Goal: Transaction & Acquisition: Purchase product/service

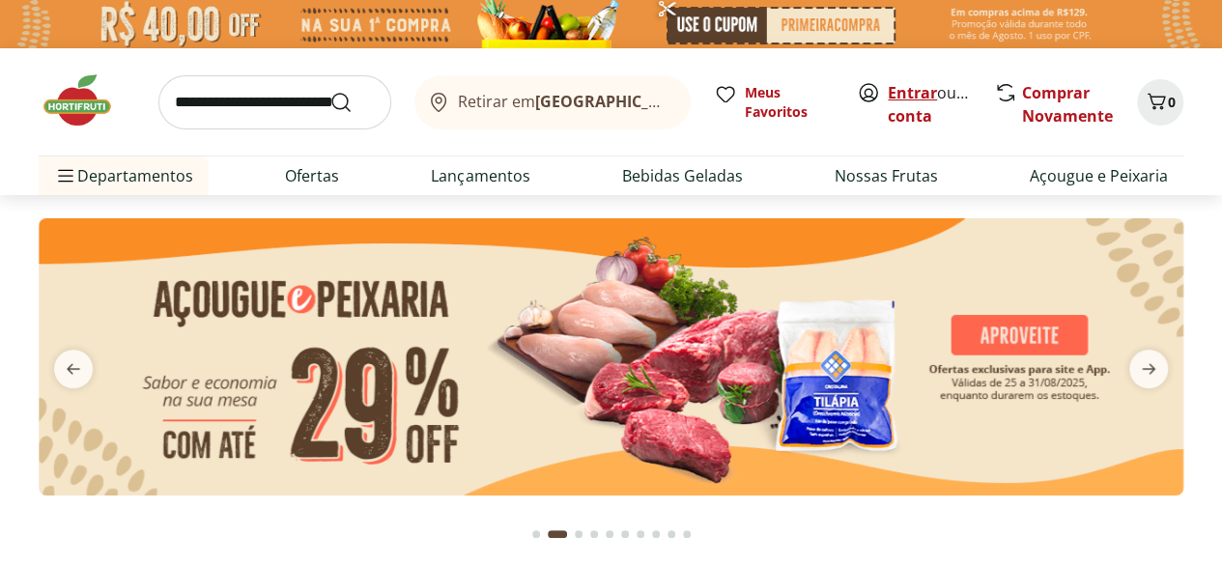
click at [918, 88] on link "Entrar" at bounding box center [912, 92] width 49 height 21
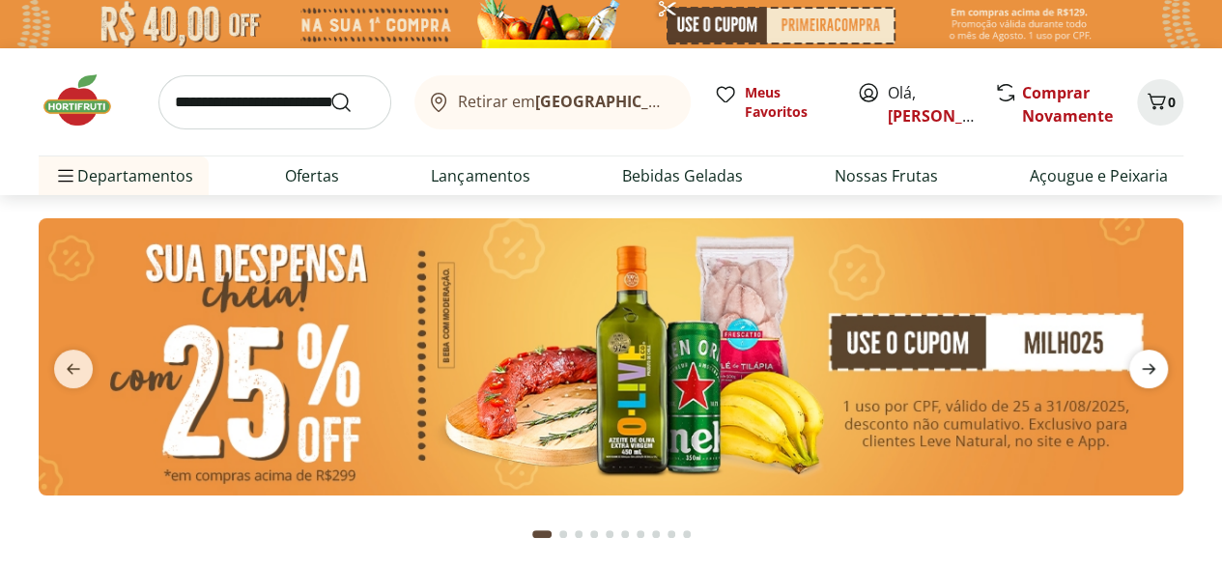
click at [1153, 368] on icon "next" at bounding box center [1149, 368] width 14 height 11
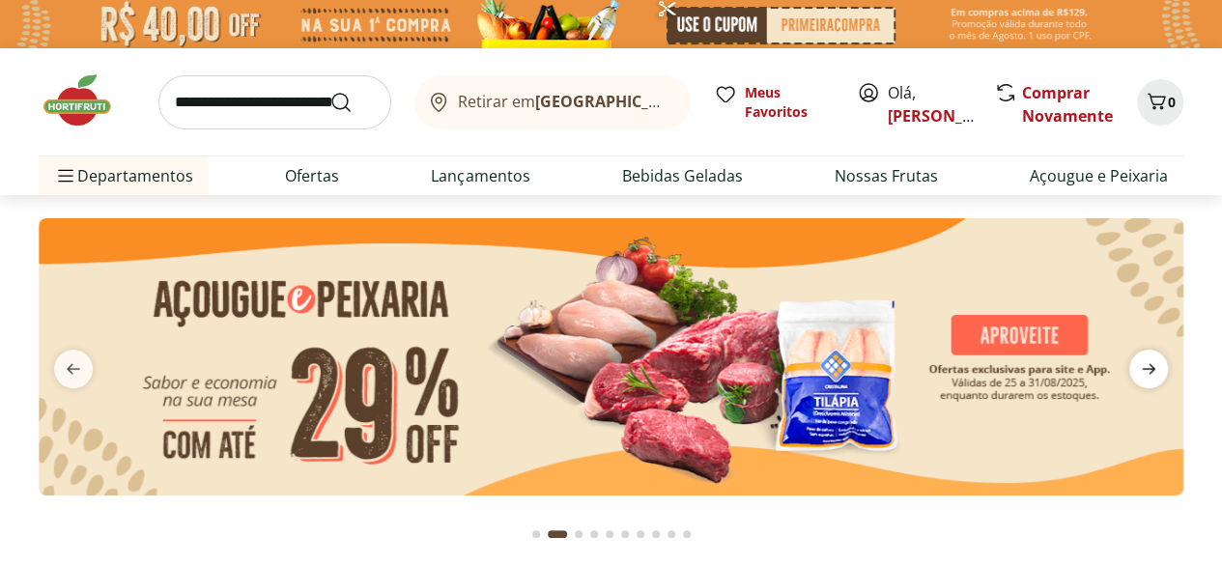
click at [1153, 368] on icon "next" at bounding box center [1149, 368] width 14 height 11
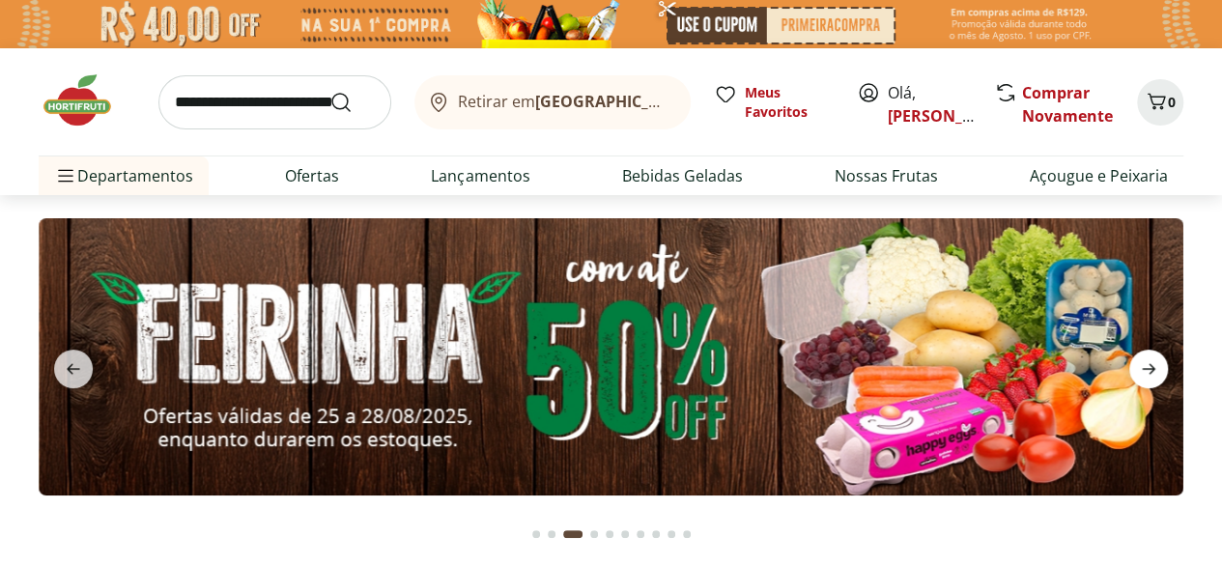
click at [1153, 368] on icon "next" at bounding box center [1149, 368] width 14 height 11
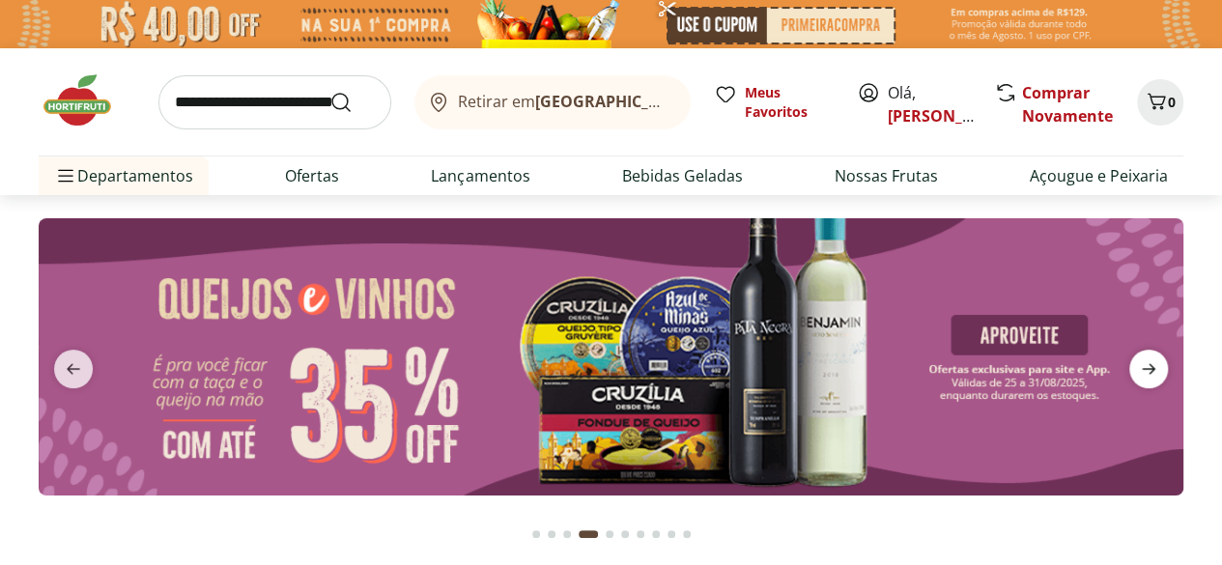
click at [1153, 368] on icon "next" at bounding box center [1149, 368] width 14 height 11
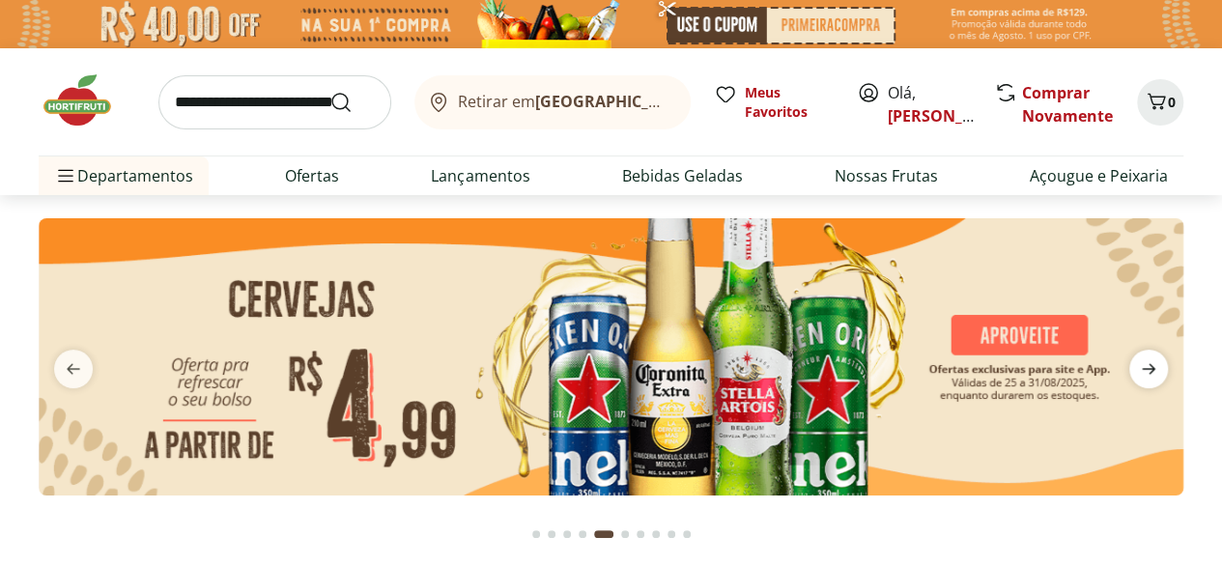
click at [1153, 368] on icon "next" at bounding box center [1149, 368] width 14 height 11
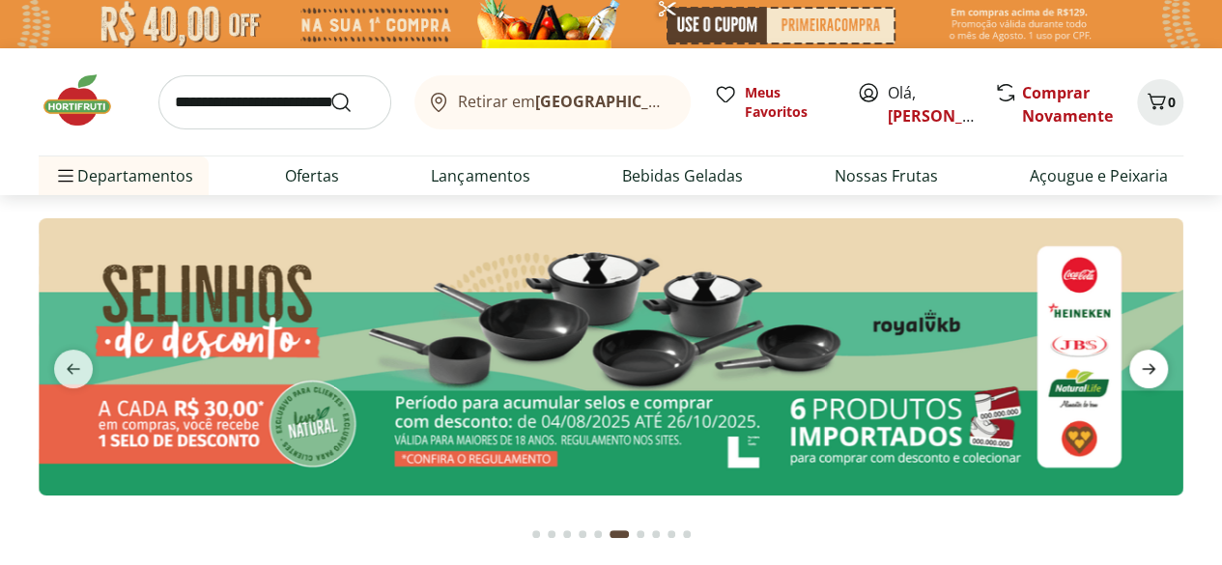
click at [1153, 368] on icon "next" at bounding box center [1149, 368] width 14 height 11
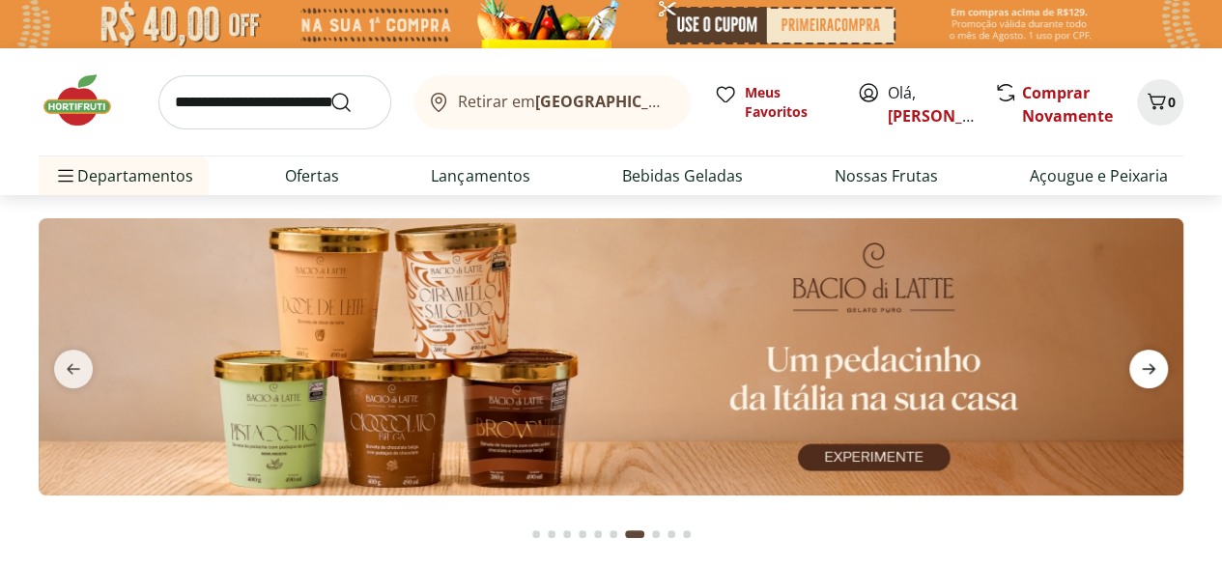
click at [1153, 368] on icon "next" at bounding box center [1149, 368] width 14 height 11
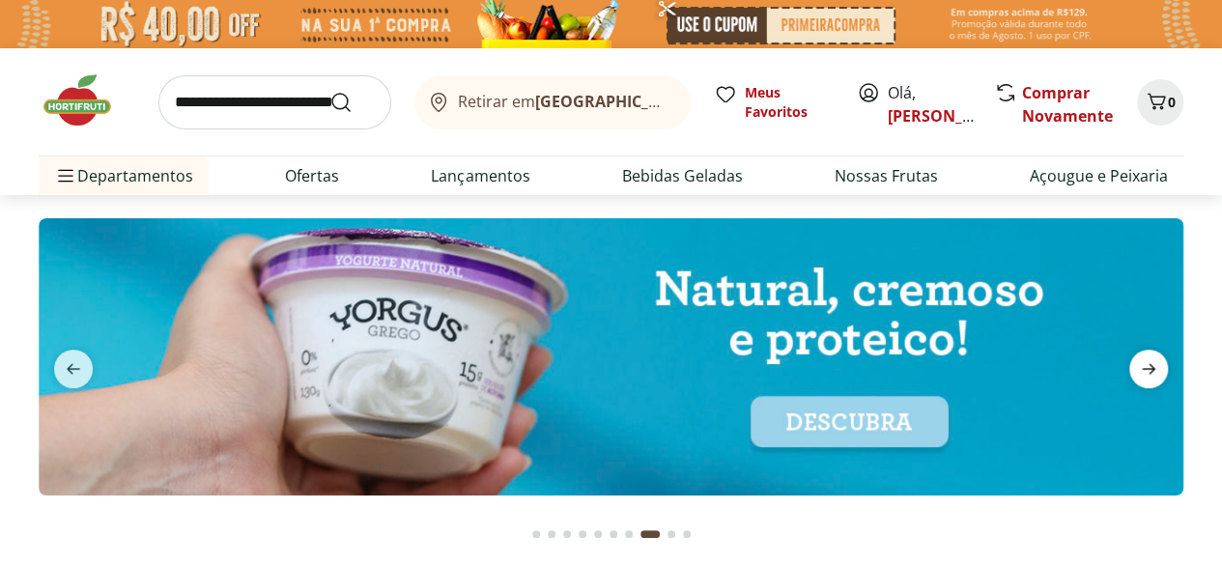
click at [1153, 368] on icon "next" at bounding box center [1149, 368] width 14 height 11
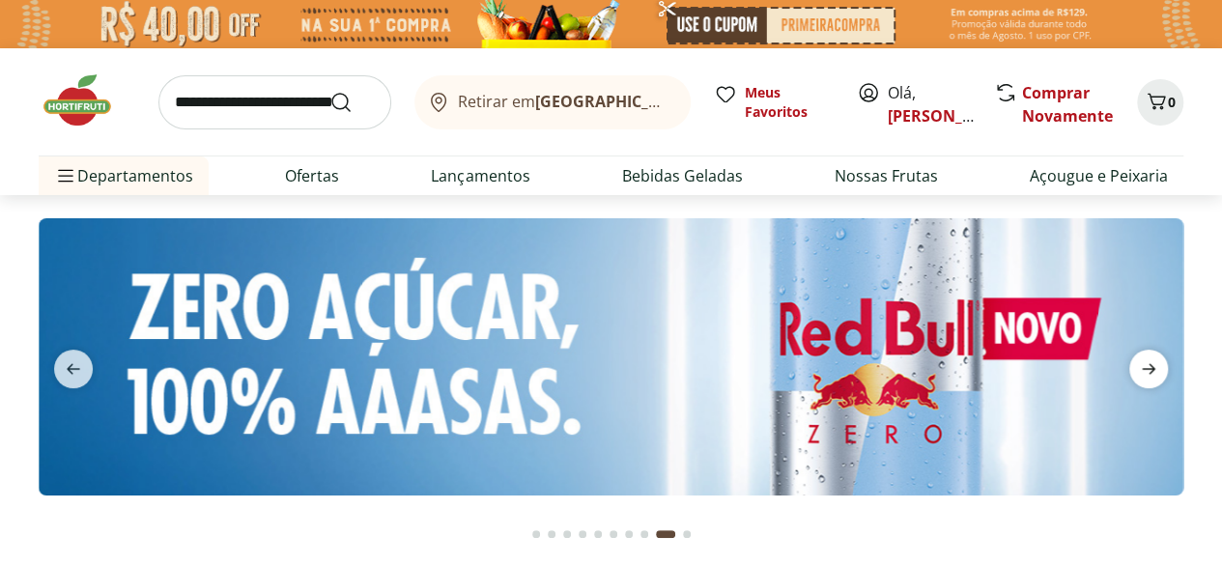
click at [1153, 368] on icon "next" at bounding box center [1149, 368] width 14 height 11
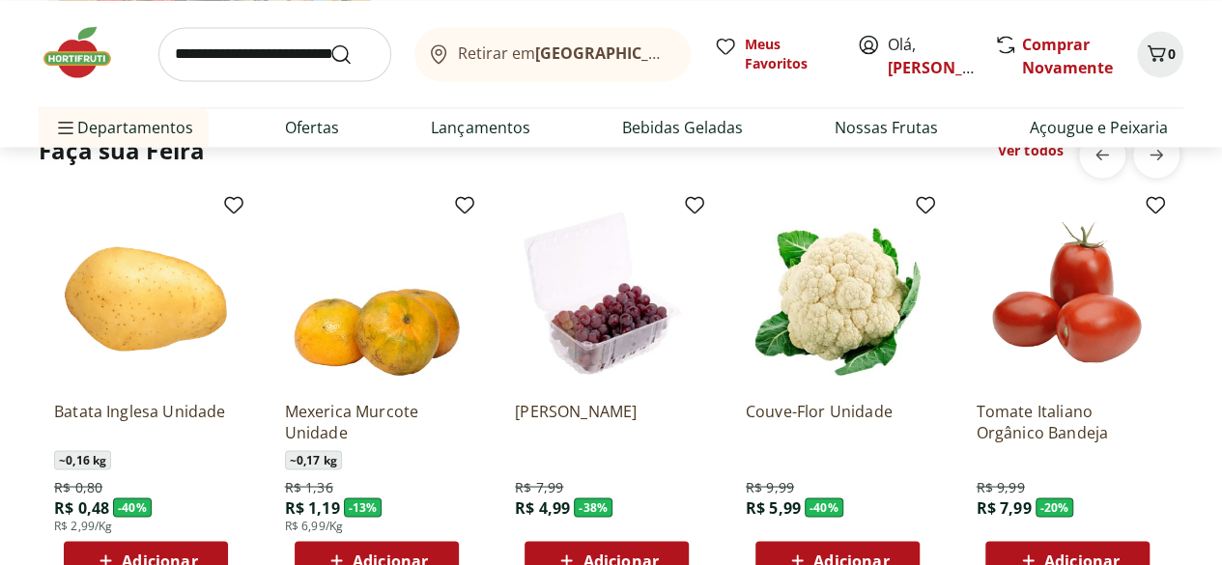
scroll to position [1545, 0]
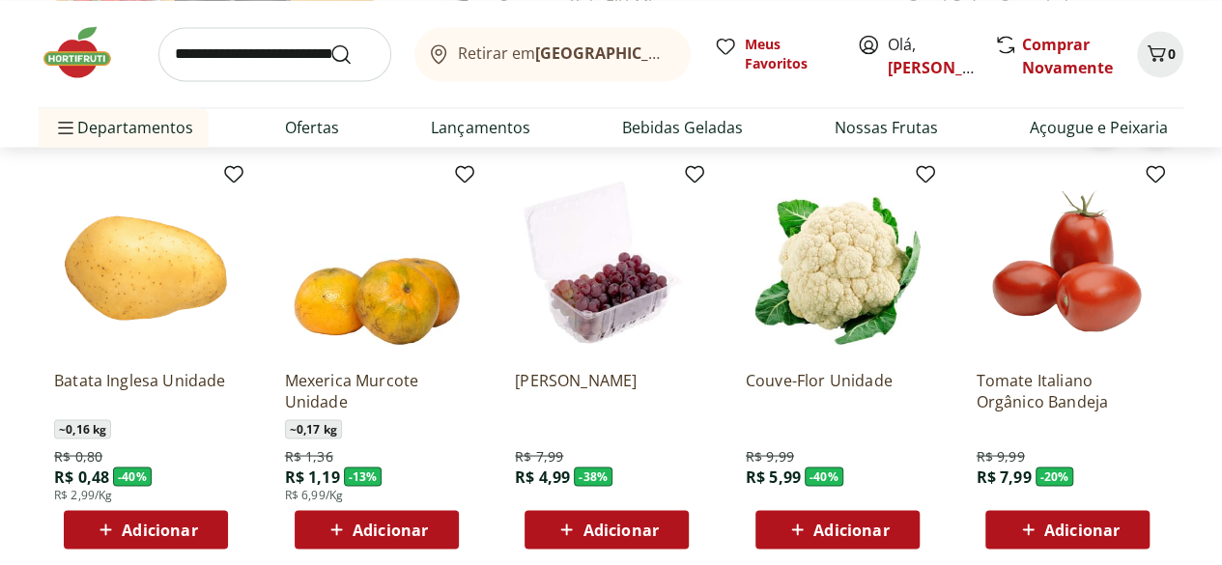
click at [156, 530] on span "Adicionar" at bounding box center [159, 529] width 75 height 15
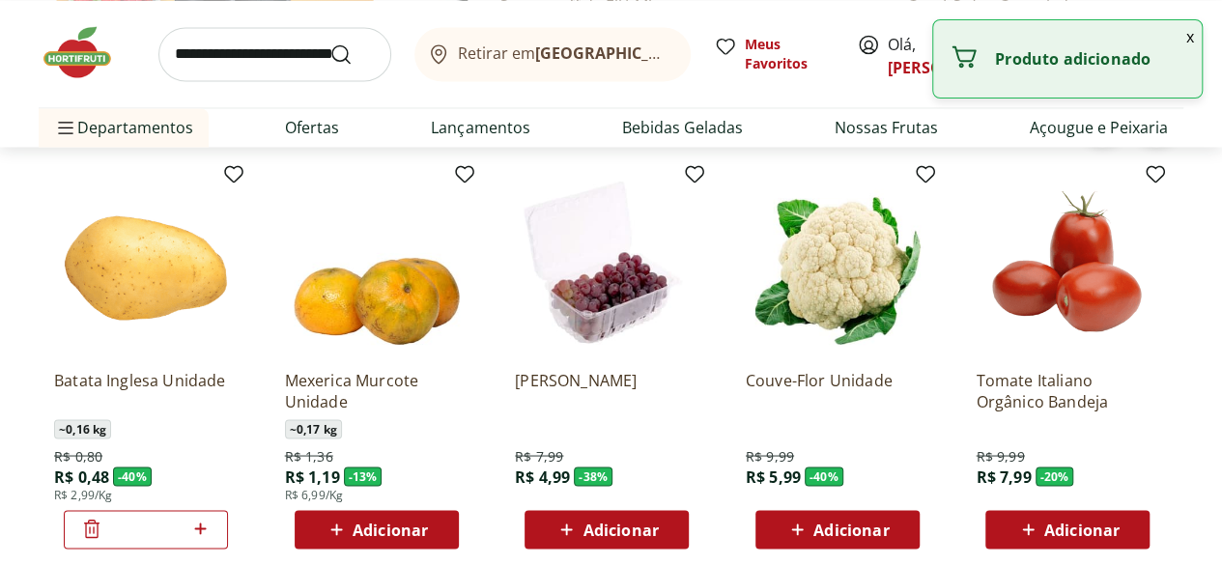
click at [615, 527] on span "Adicionar" at bounding box center [619, 529] width 75 height 15
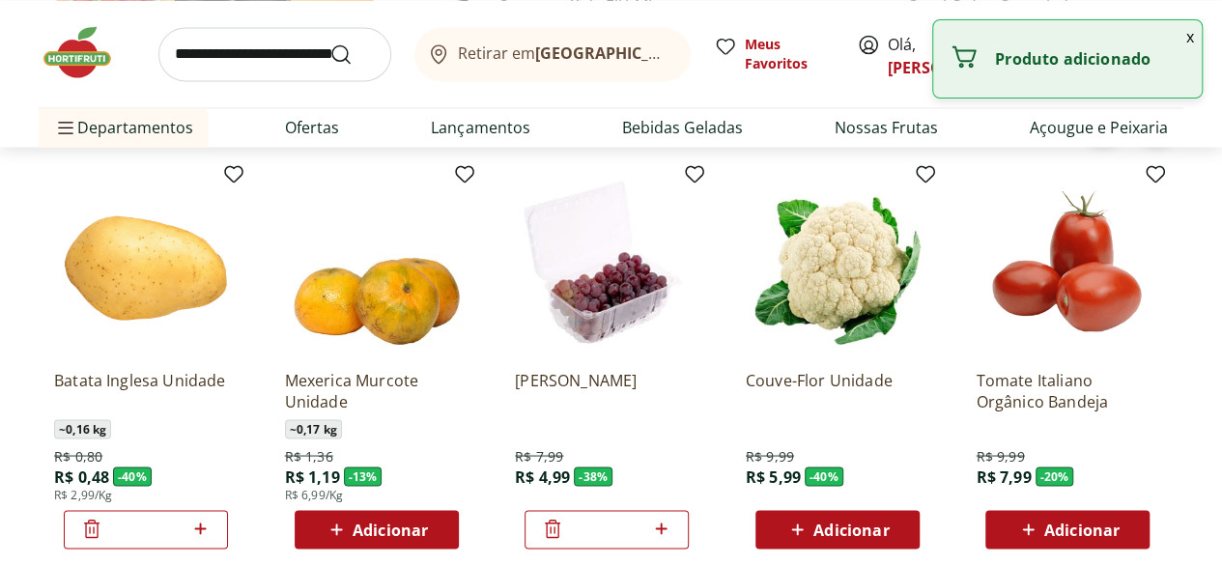
click at [837, 529] on span "Adicionar" at bounding box center [850, 529] width 75 height 15
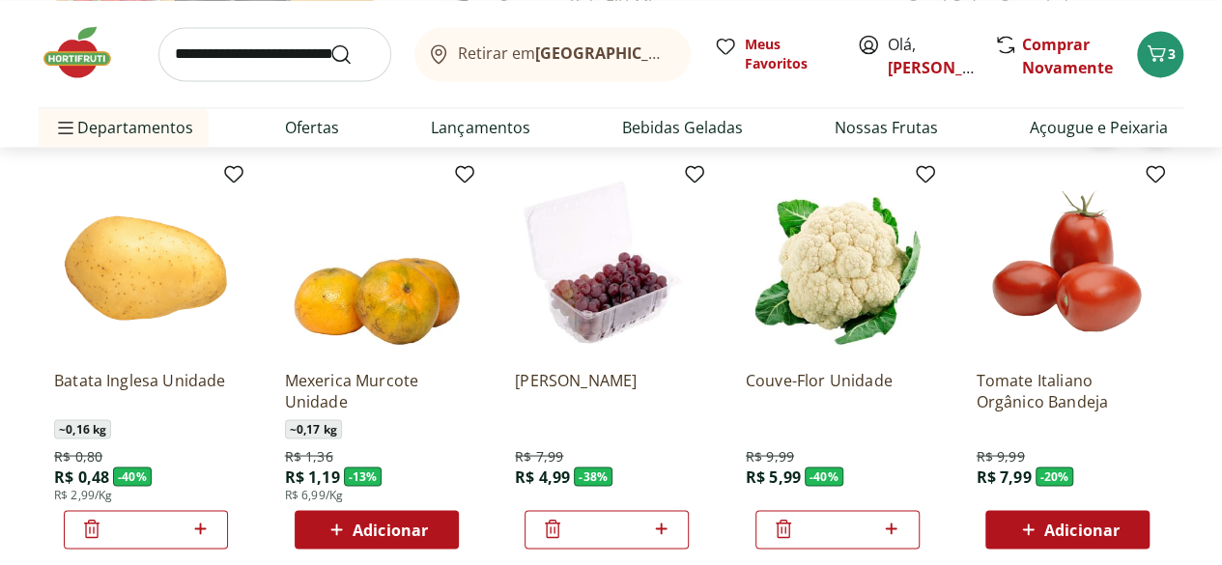
click at [1072, 532] on span "Adicionar" at bounding box center [1081, 529] width 75 height 15
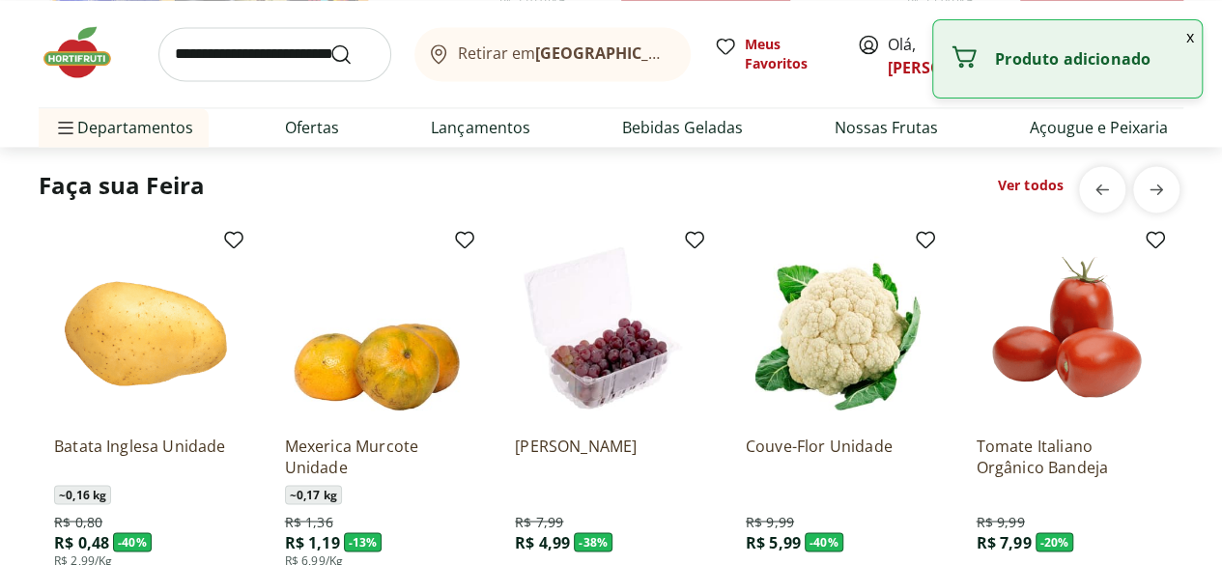
scroll to position [1449, 0]
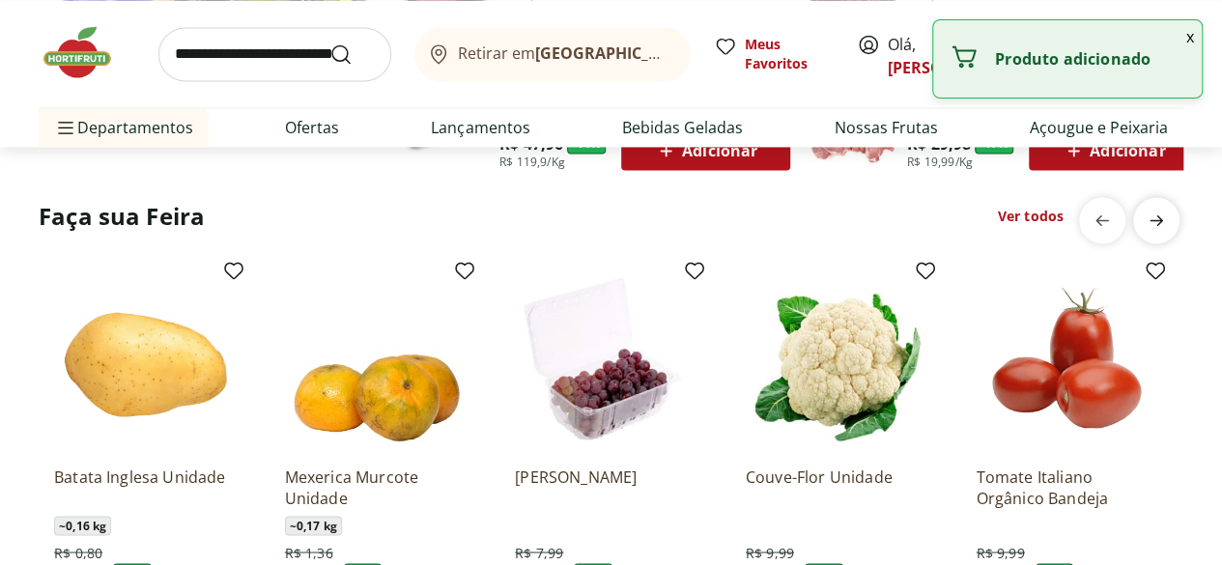
click at [1166, 218] on icon "next" at bounding box center [1156, 220] width 23 height 23
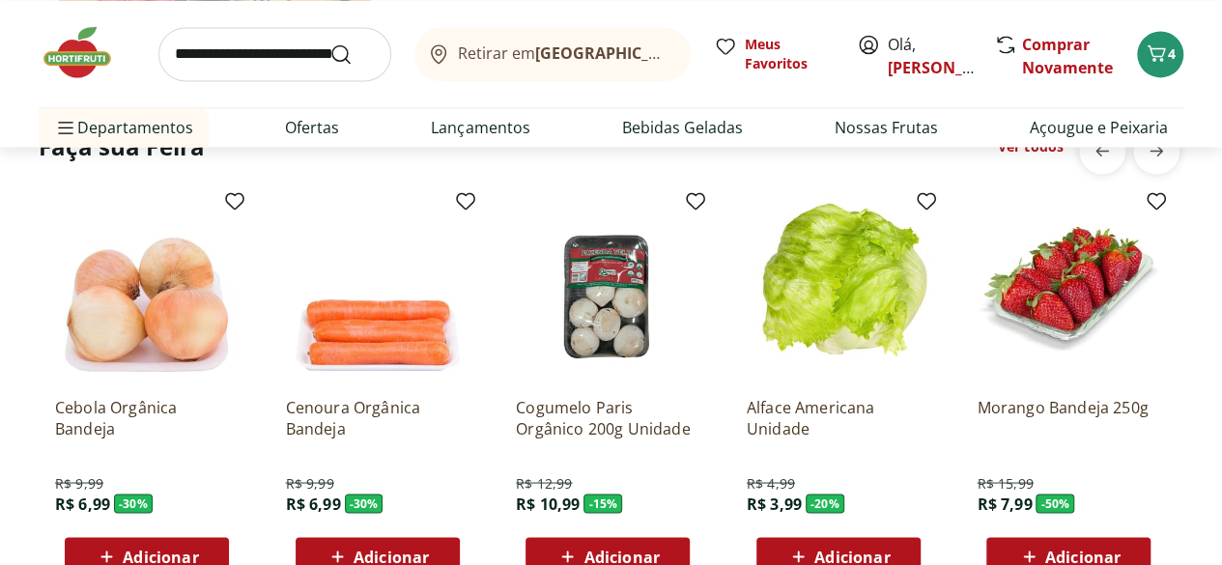
scroll to position [1545, 0]
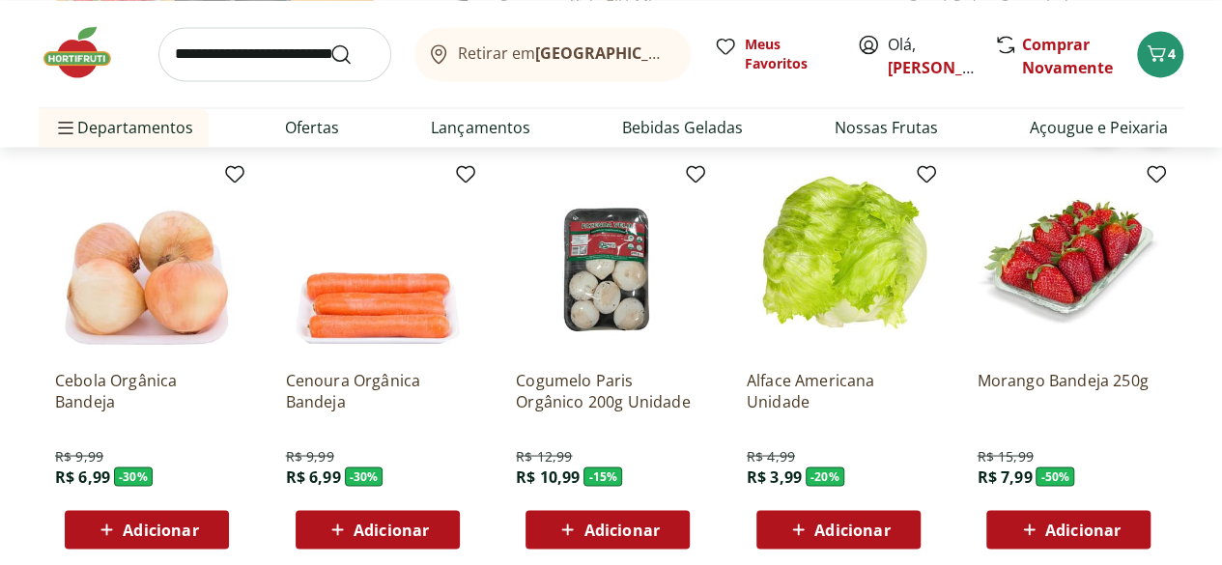
click at [834, 522] on span "Adicionar" at bounding box center [851, 529] width 75 height 15
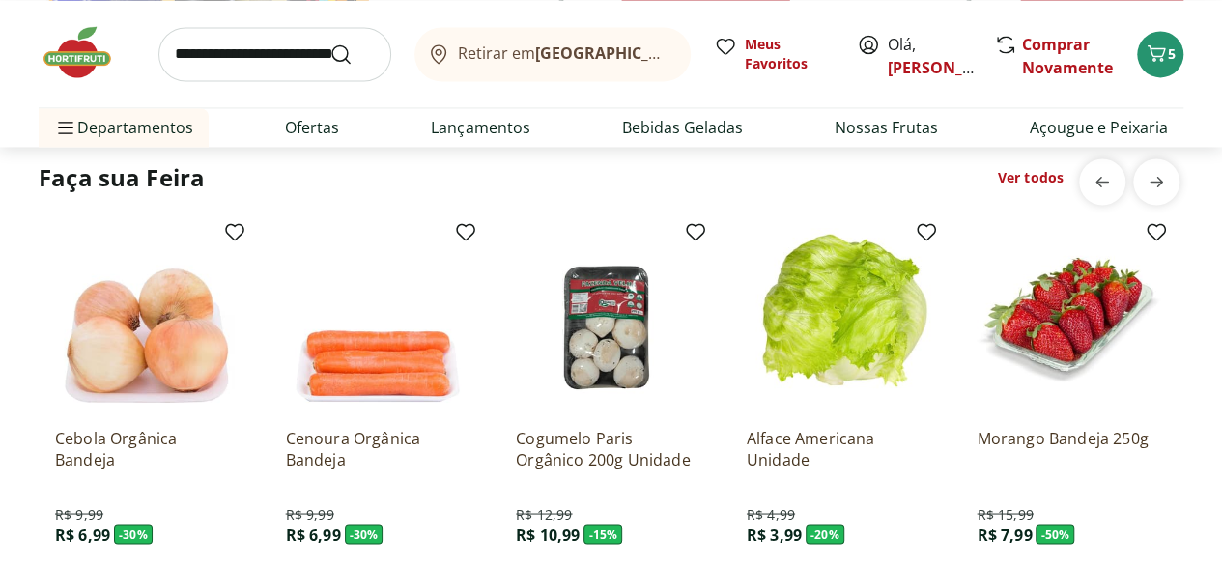
scroll to position [1449, 0]
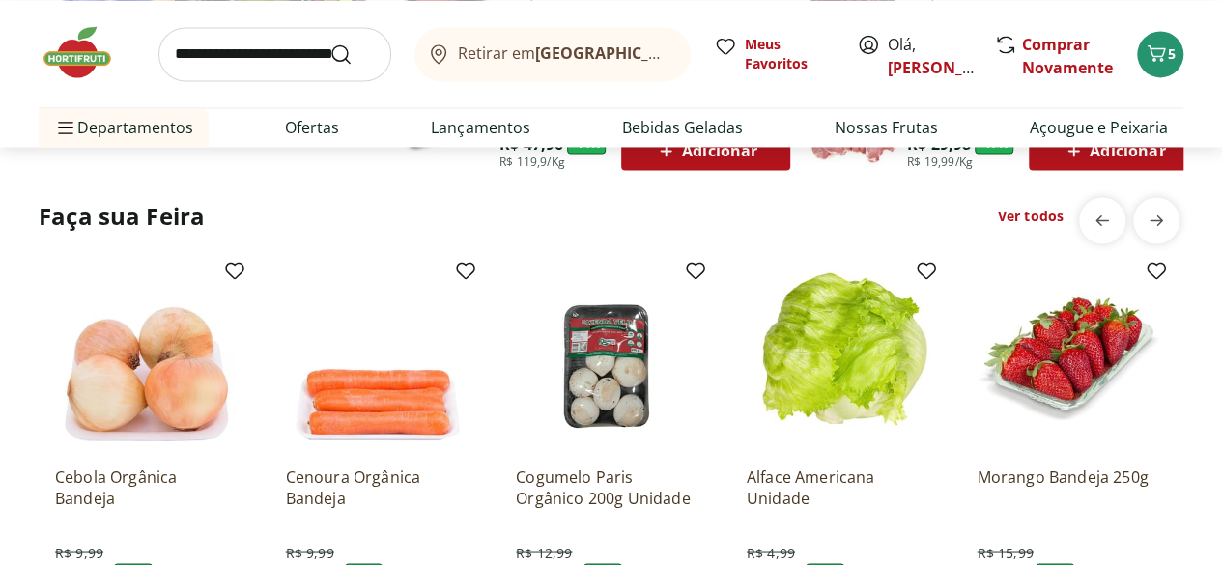
click at [1039, 223] on link "Ver todos" at bounding box center [1031, 216] width 66 height 19
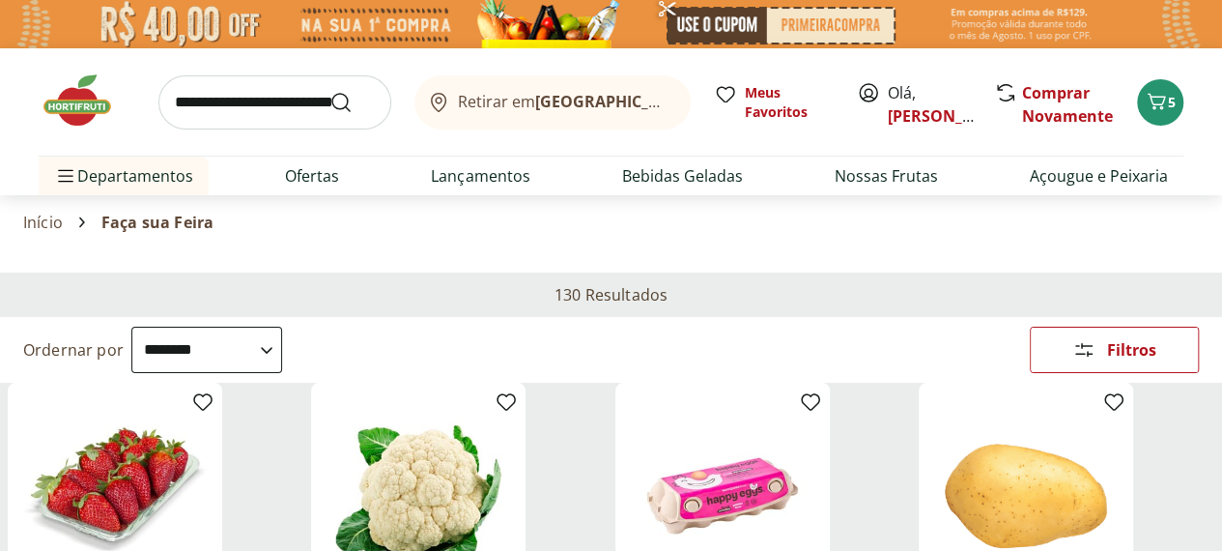
click at [282, 326] on select "**********" at bounding box center [206, 349] width 151 height 46
select select "*********"
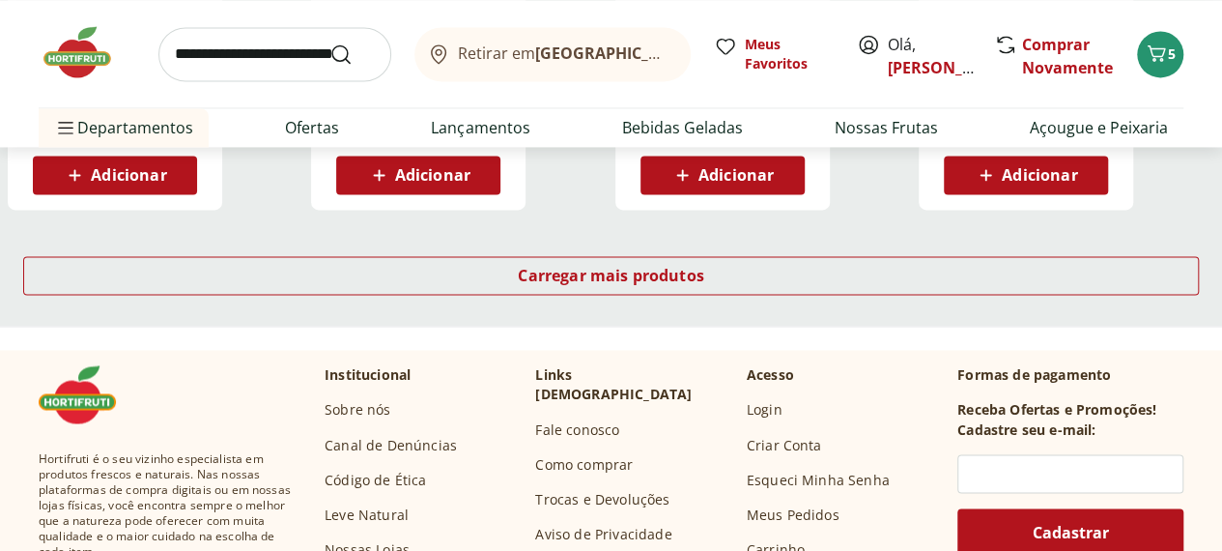
scroll to position [1449, 0]
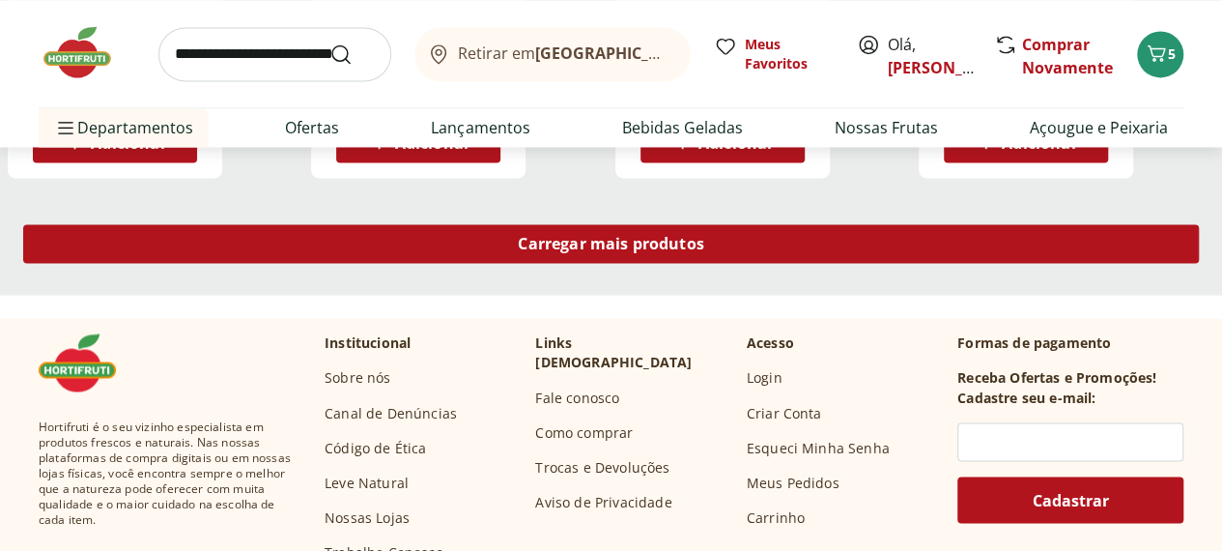
click at [704, 236] on span "Carregar mais produtos" at bounding box center [611, 243] width 186 height 15
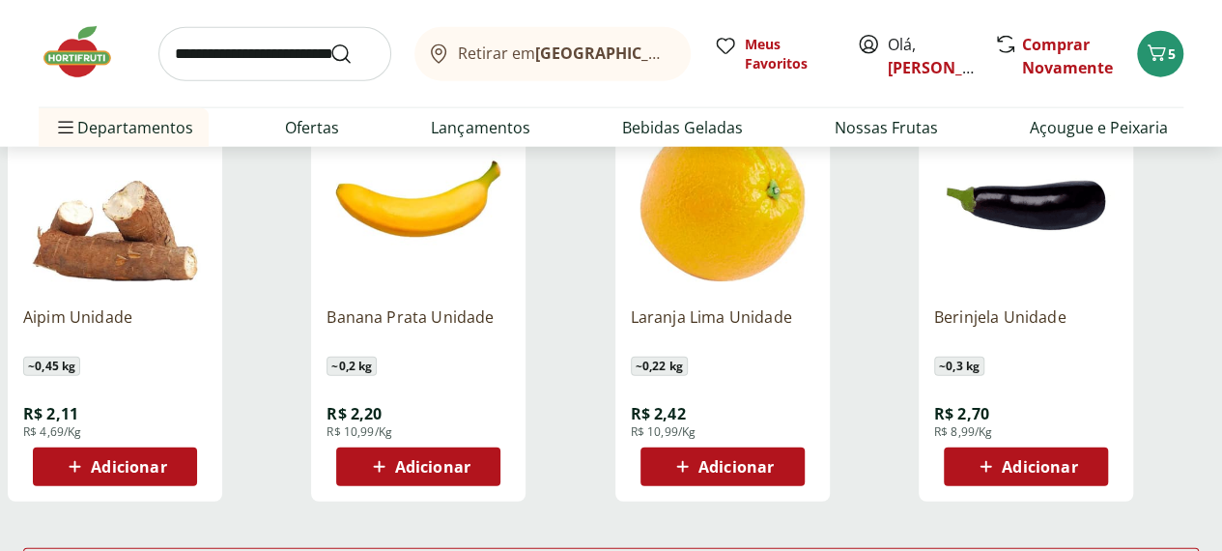
scroll to position [2415, 0]
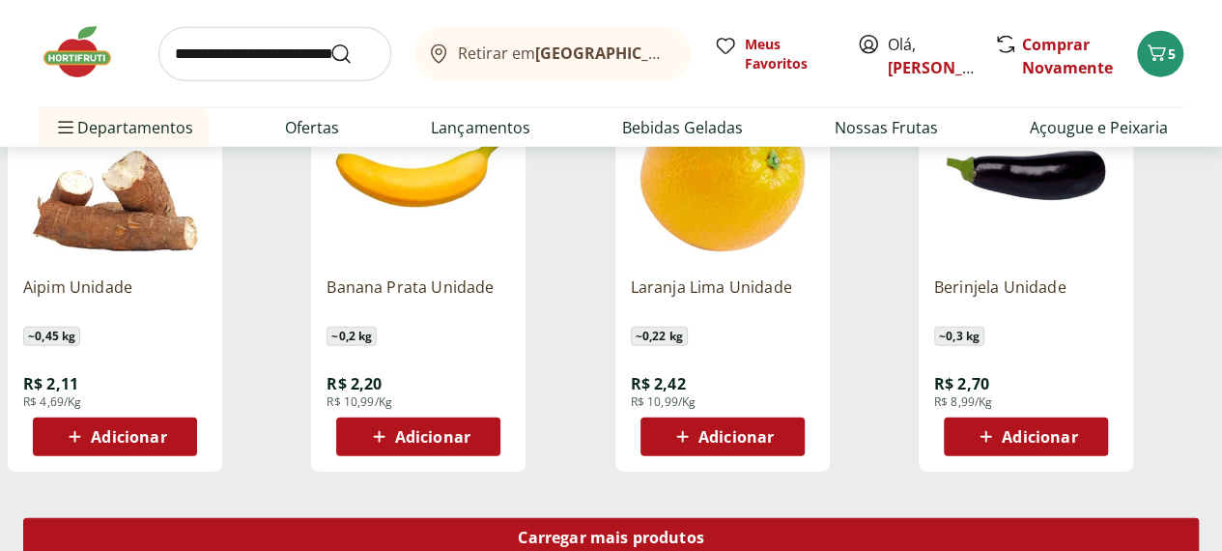
click at [704, 529] on span "Carregar mais produtos" at bounding box center [611, 536] width 186 height 15
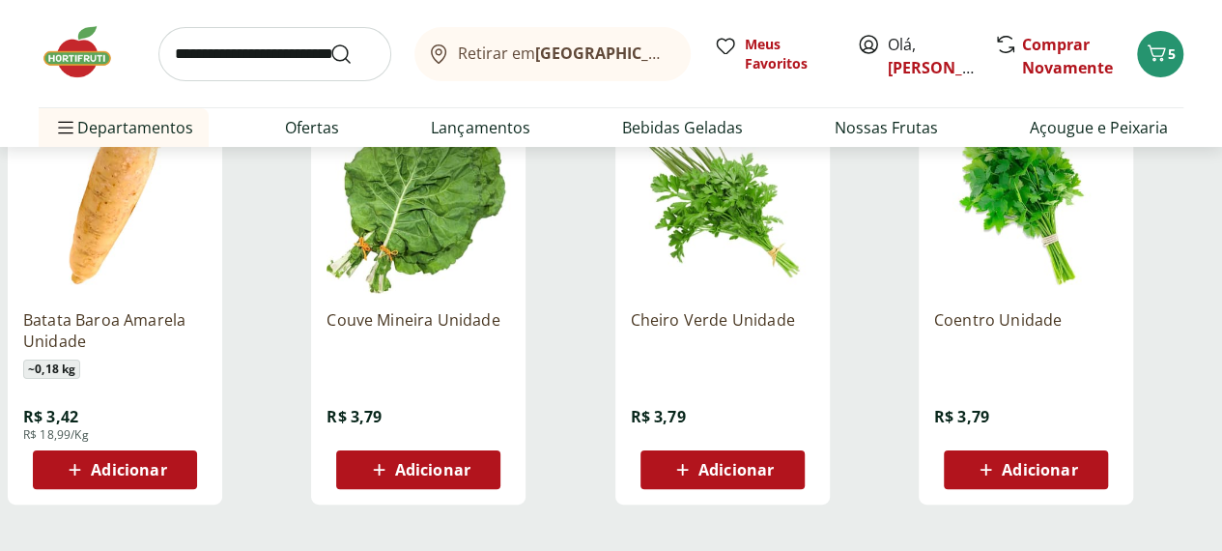
scroll to position [3670, 0]
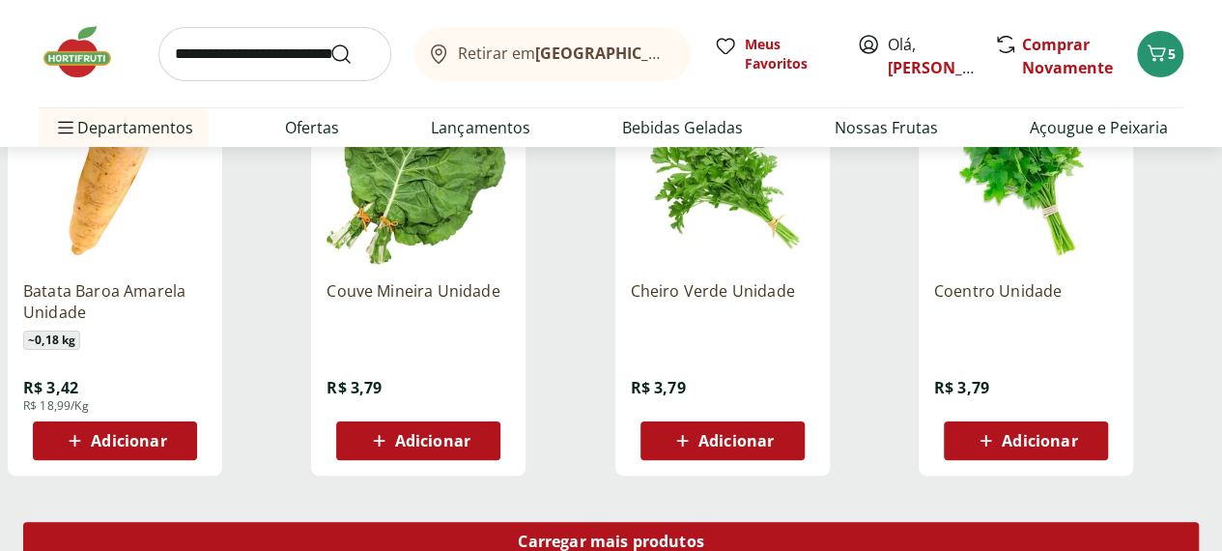
click at [704, 533] on span "Carregar mais produtos" at bounding box center [611, 540] width 186 height 15
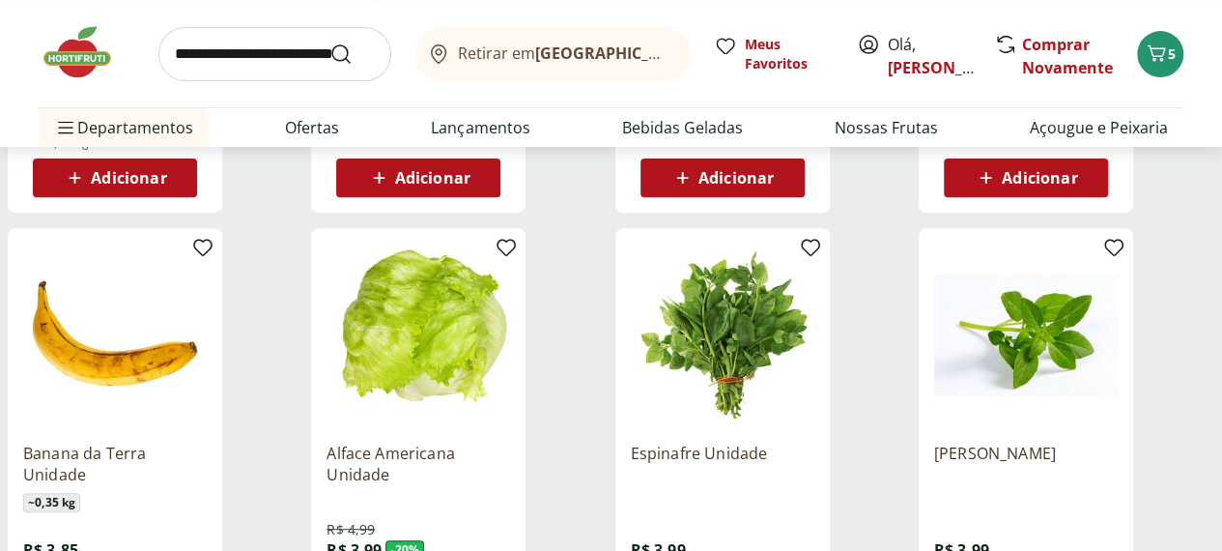
scroll to position [3960, 0]
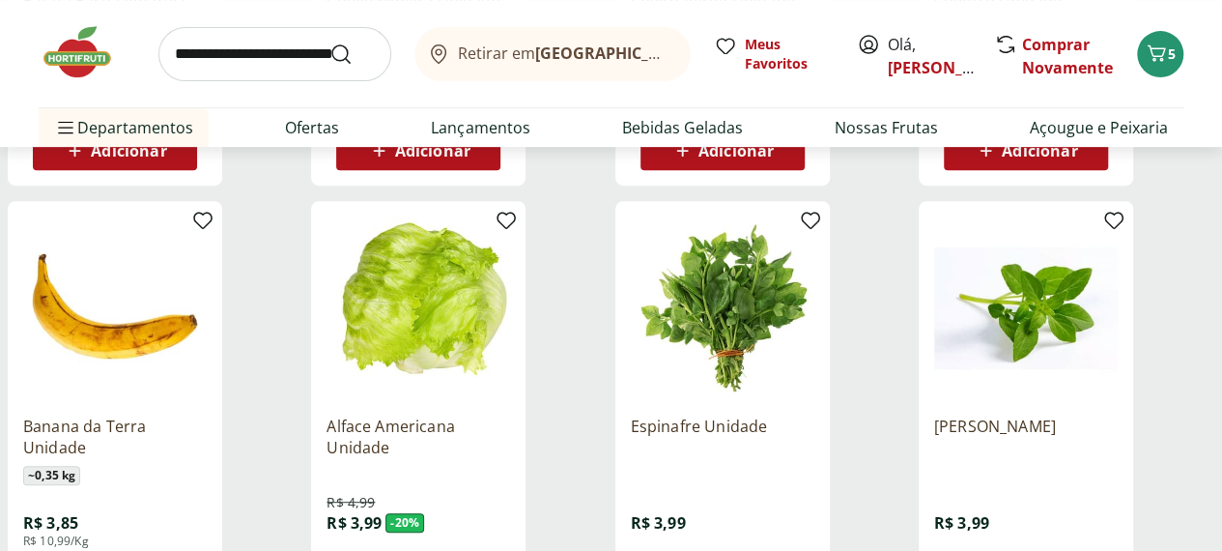
type input "*"
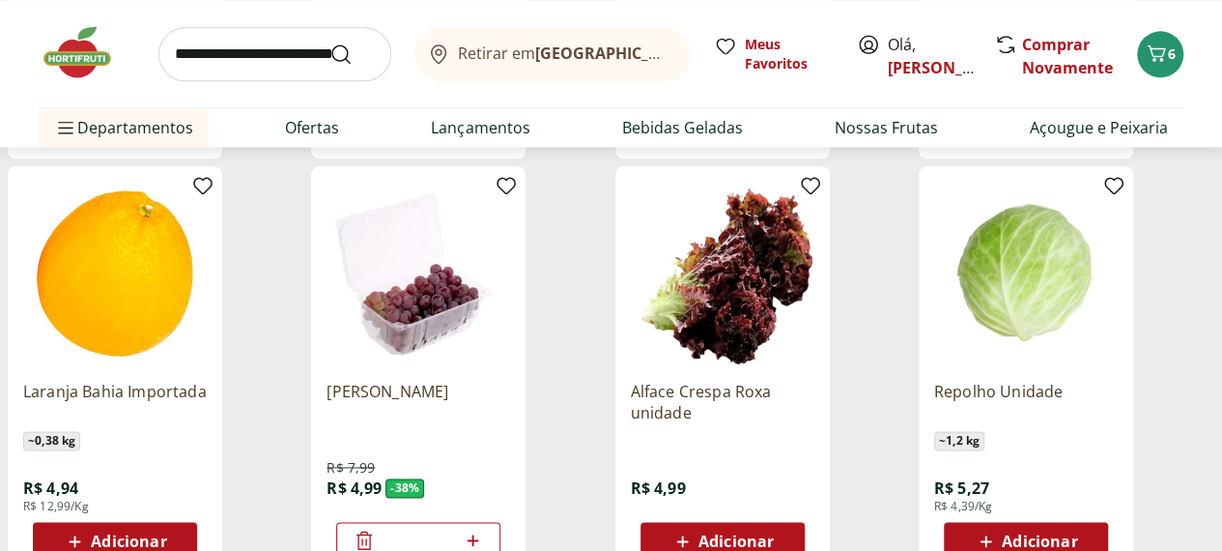
scroll to position [4926, 0]
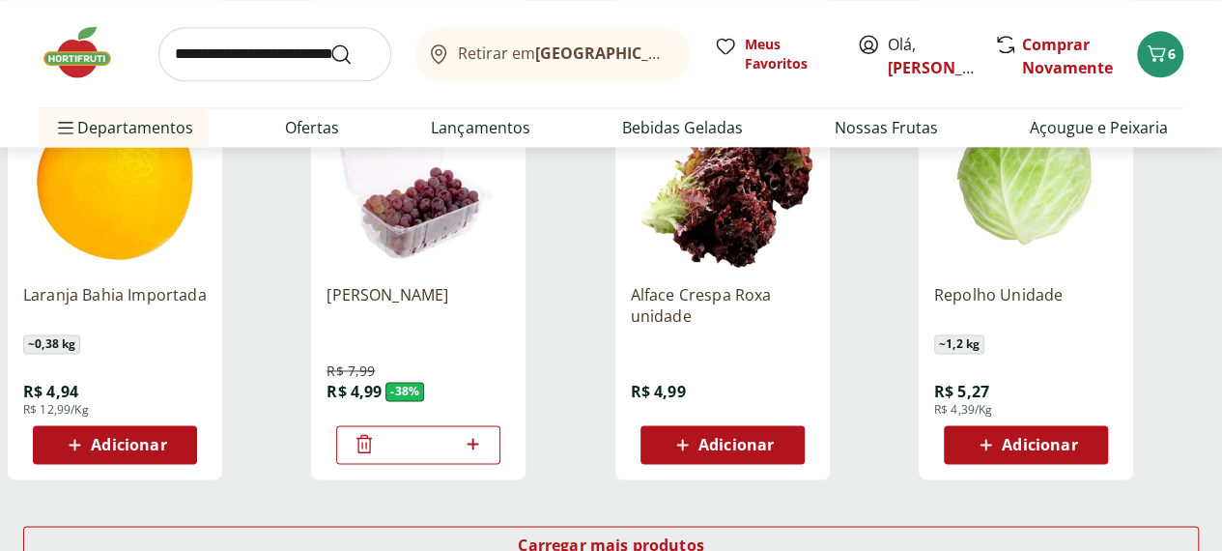
click at [1077, 437] on span "Adicionar" at bounding box center [1039, 444] width 75 height 15
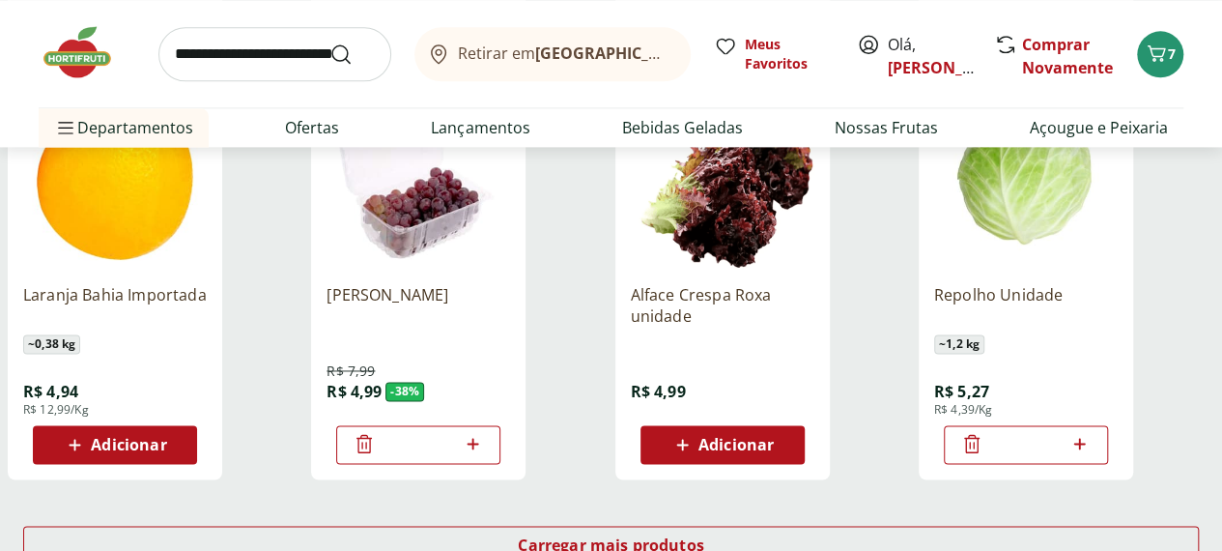
click at [774, 437] on span "Adicionar" at bounding box center [735, 444] width 75 height 15
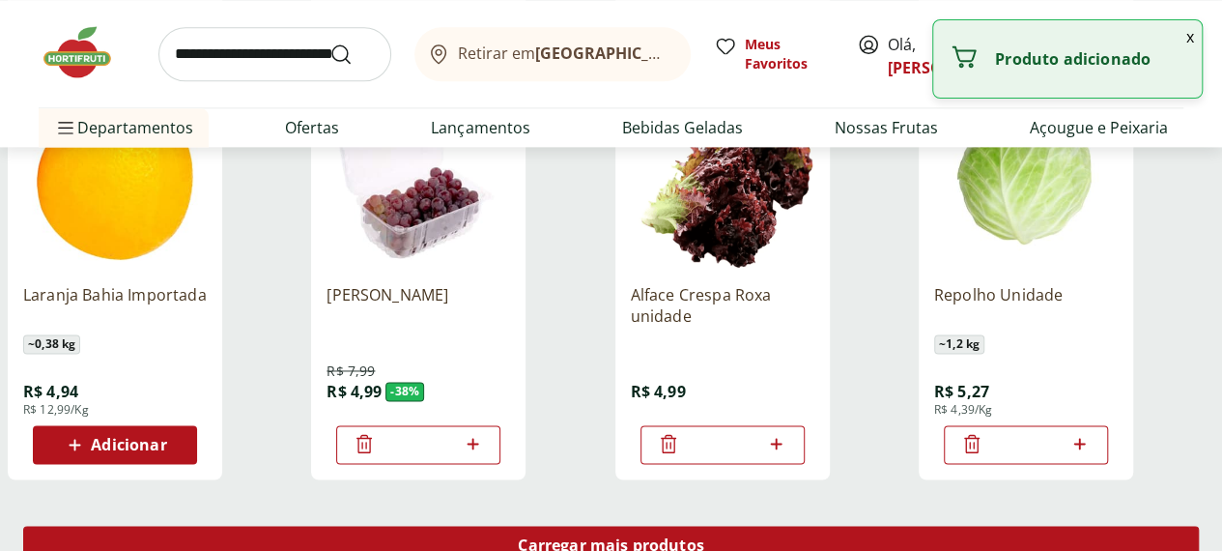
click at [704, 537] on span "Carregar mais produtos" at bounding box center [611, 544] width 186 height 15
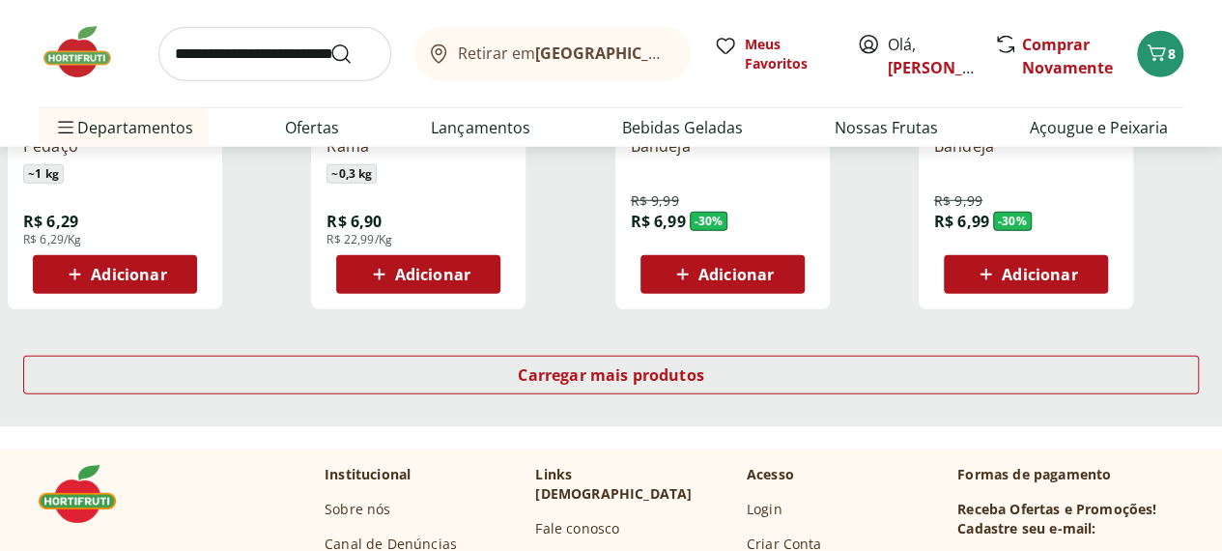
scroll to position [6375, 0]
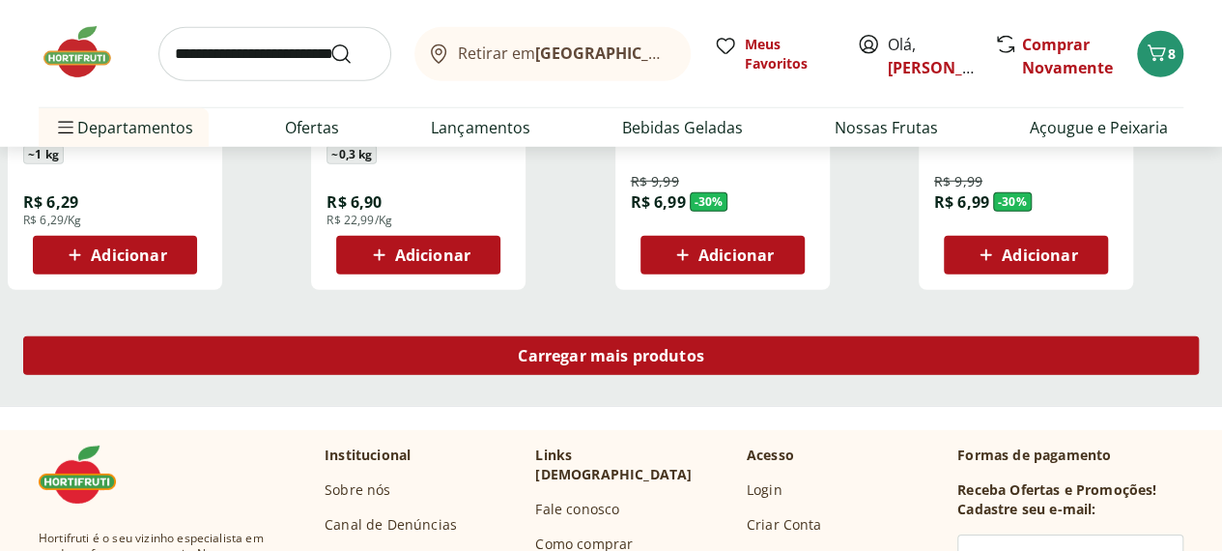
click at [704, 348] on span "Carregar mais produtos" at bounding box center [611, 355] width 186 height 15
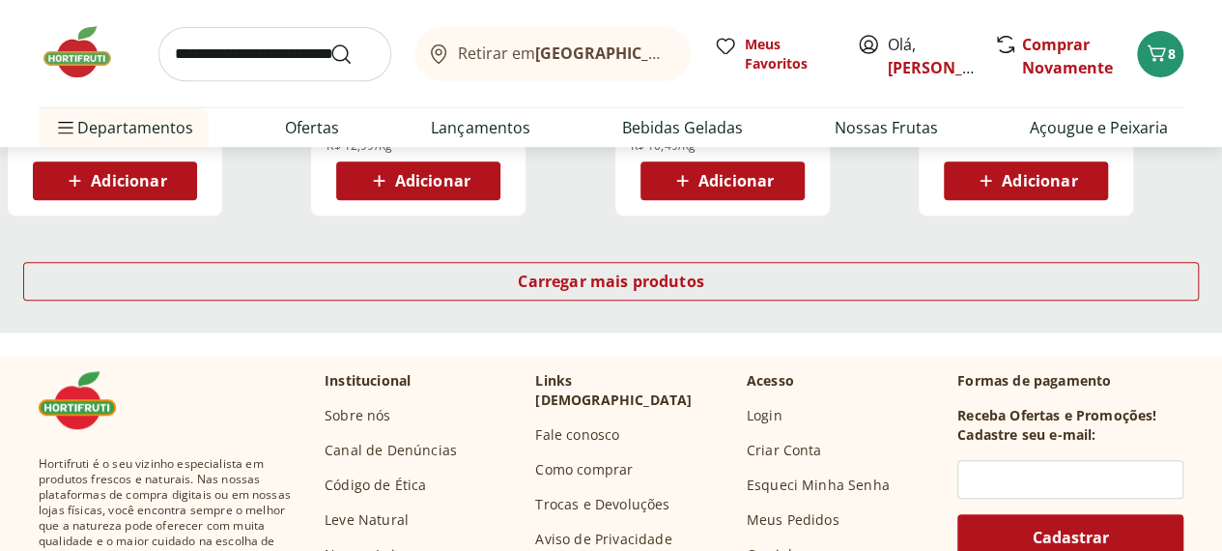
scroll to position [7727, 0]
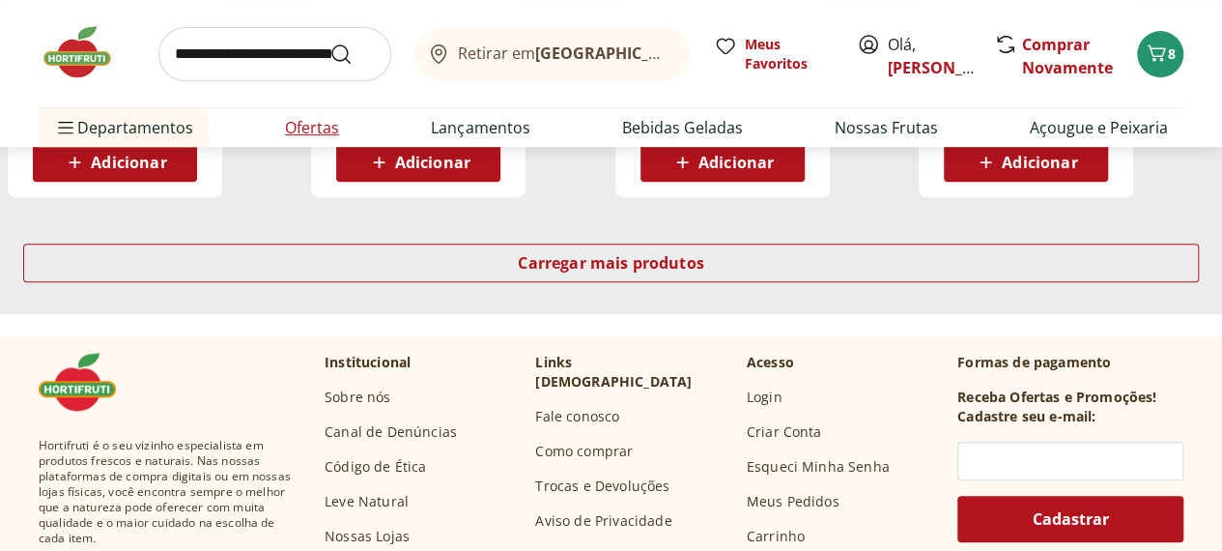
click at [324, 130] on link "Ofertas" at bounding box center [312, 127] width 54 height 23
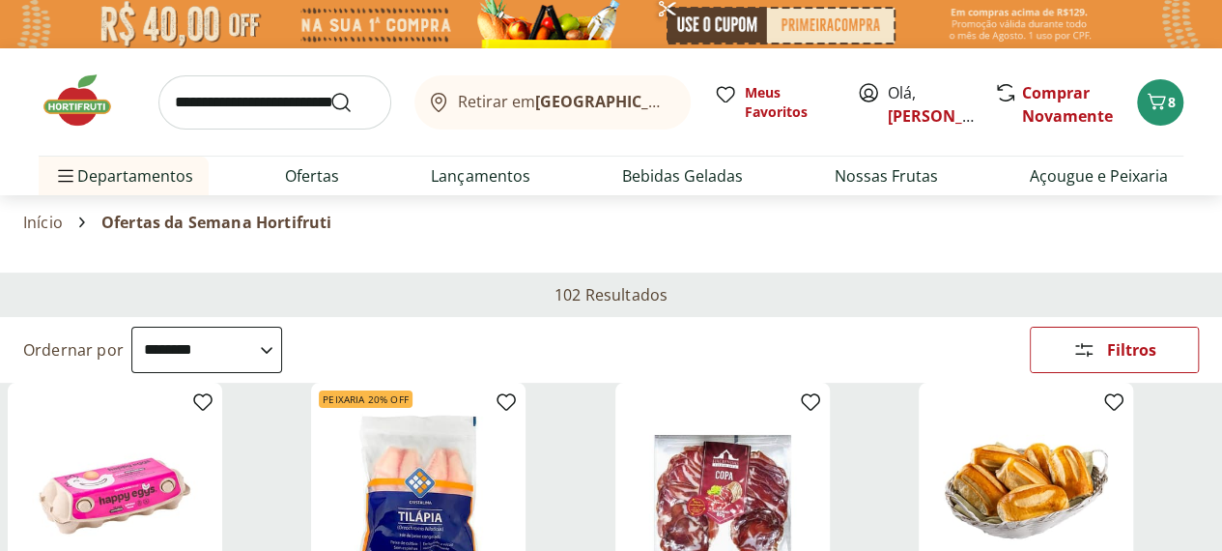
click at [282, 326] on select "**********" at bounding box center [206, 349] width 151 height 46
select select "*********"
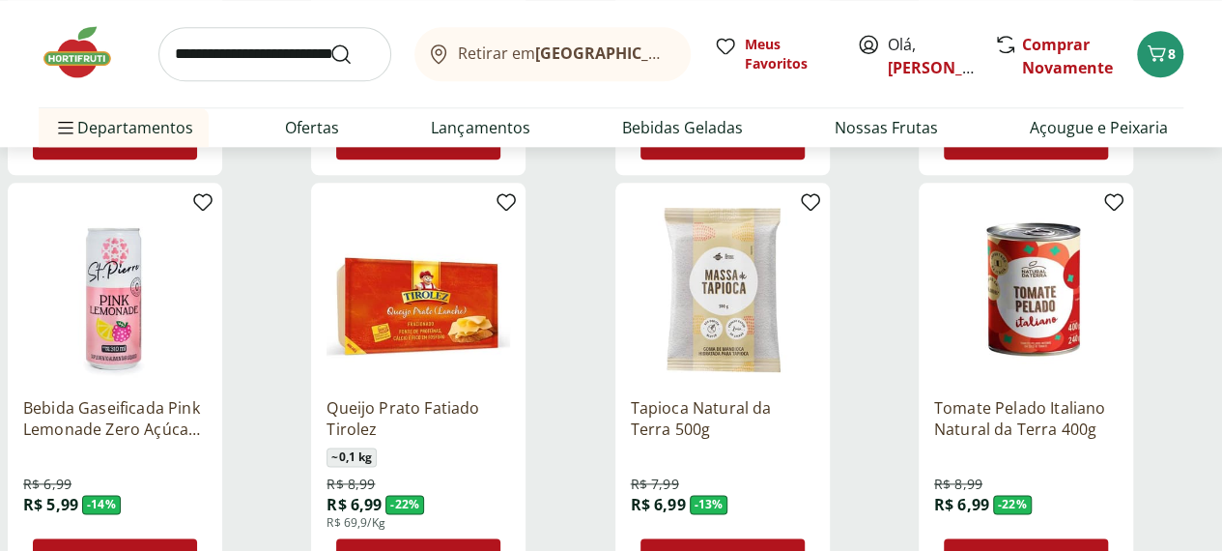
scroll to position [1062, 0]
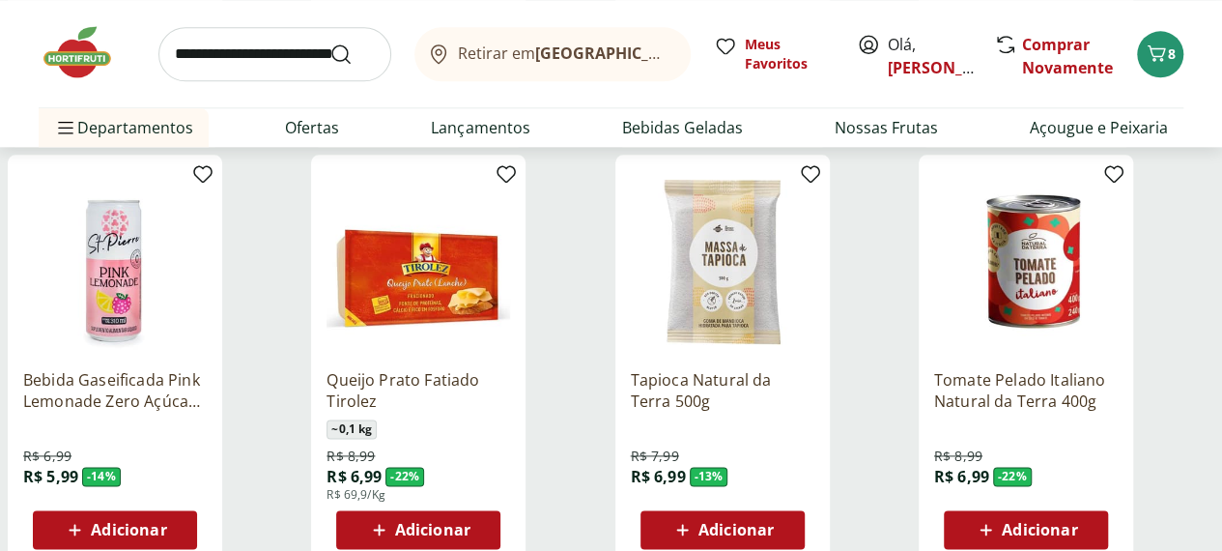
click at [470, 522] on span "Adicionar" at bounding box center [432, 529] width 75 height 15
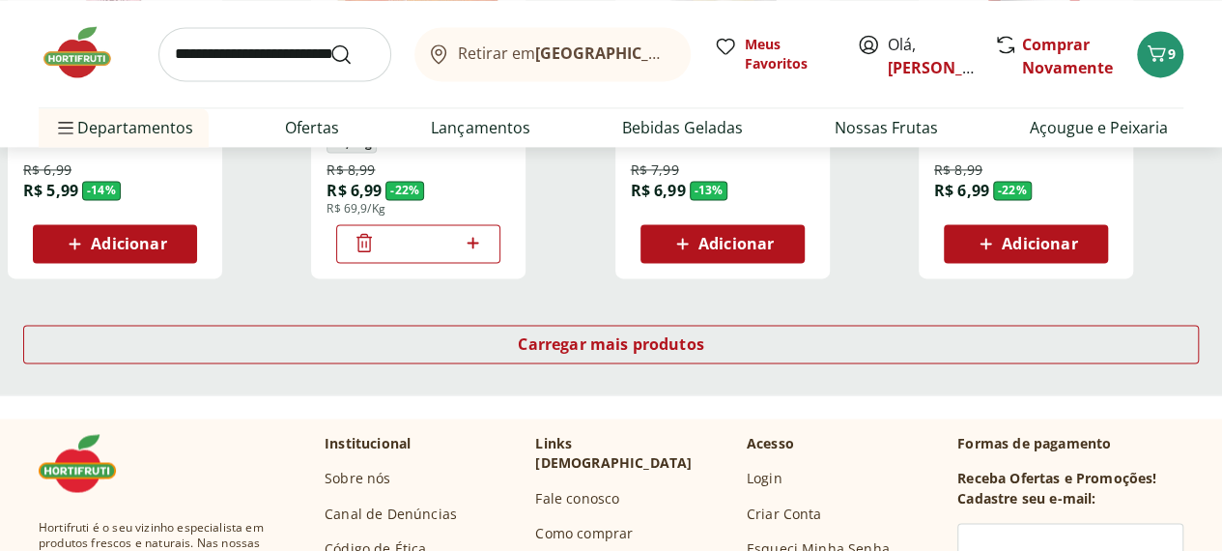
scroll to position [1352, 0]
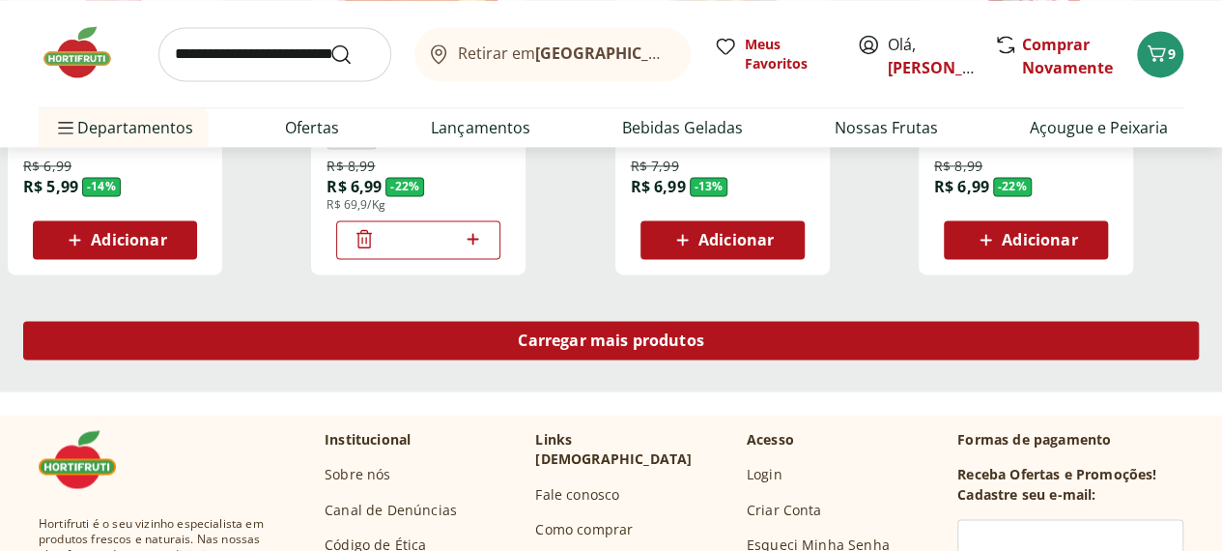
click at [704, 332] on span "Carregar mais produtos" at bounding box center [611, 339] width 186 height 15
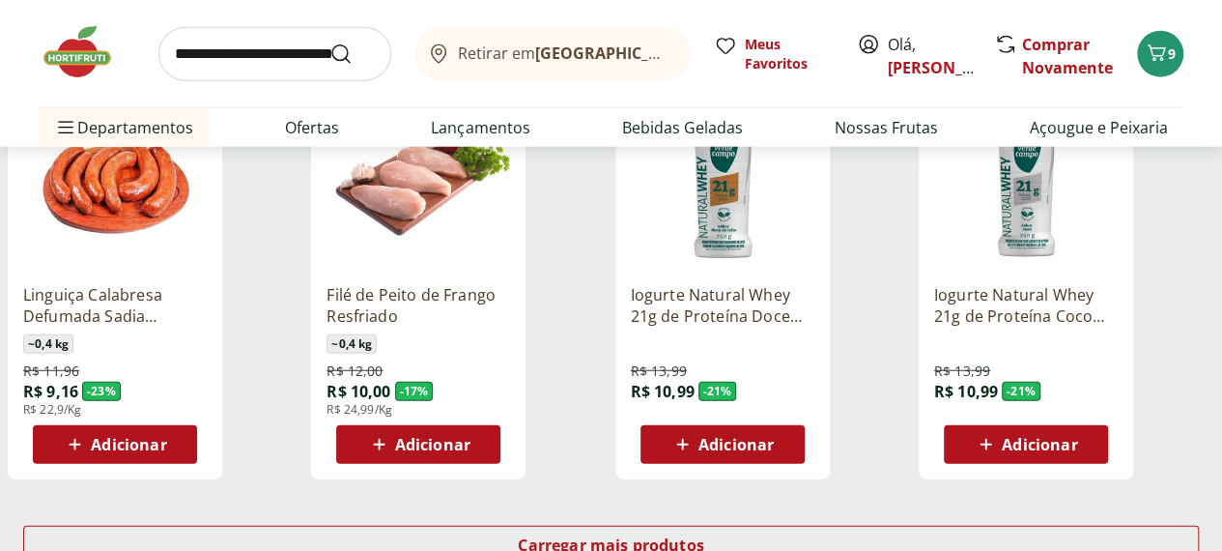
scroll to position [2415, 0]
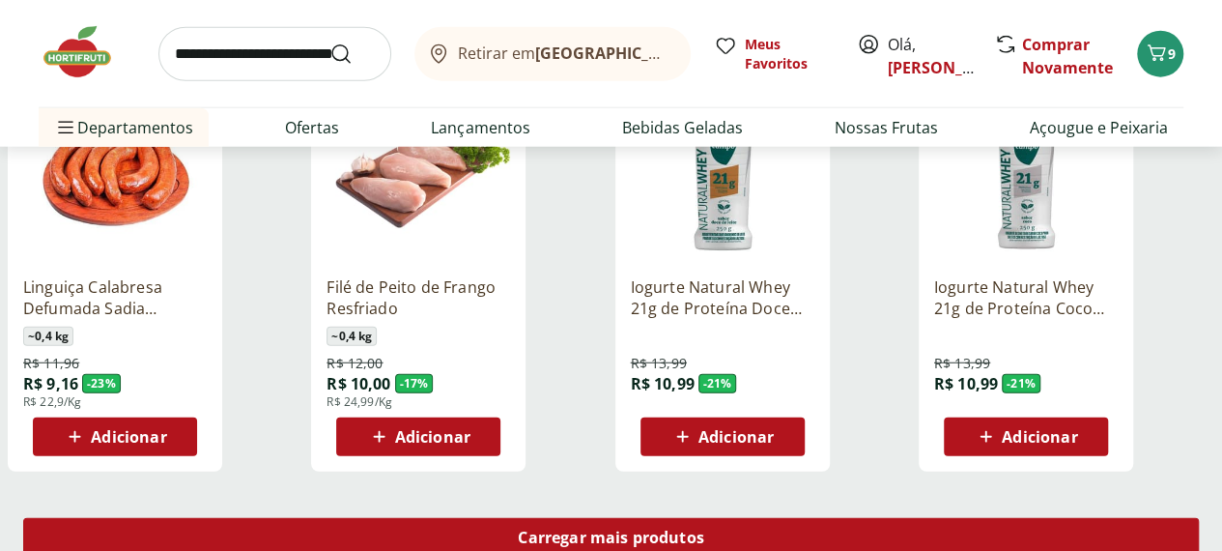
click at [704, 529] on span "Carregar mais produtos" at bounding box center [611, 536] width 186 height 15
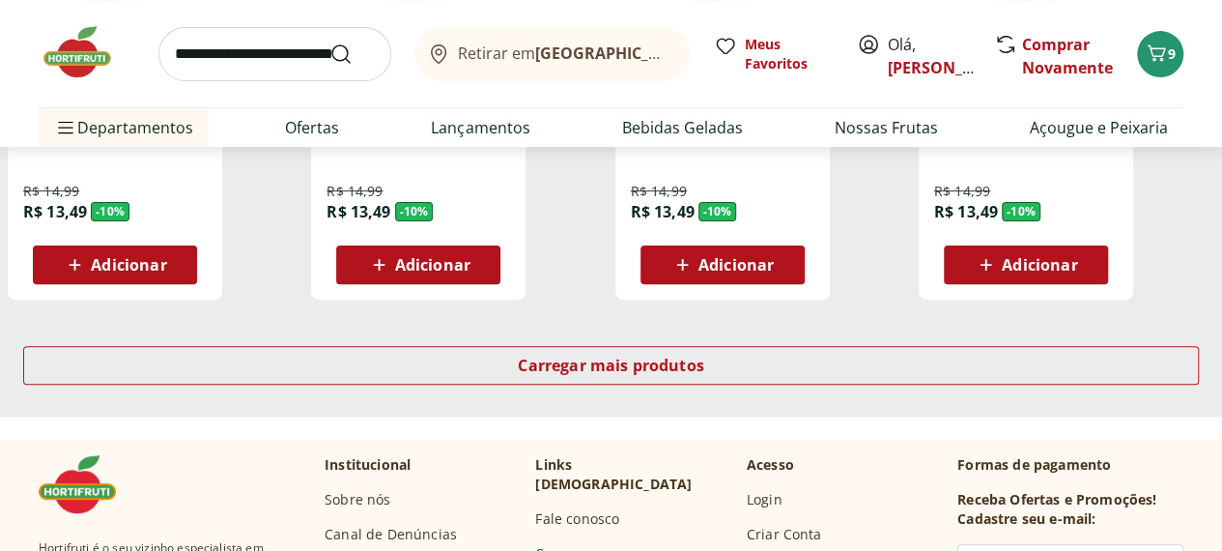
scroll to position [3864, 0]
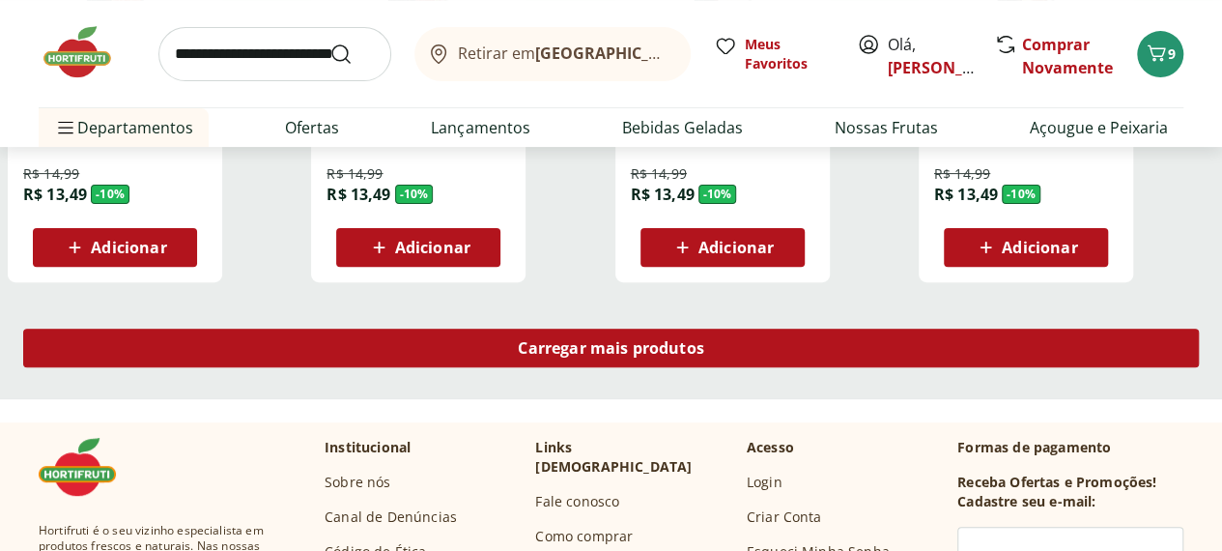
click at [704, 340] on span "Carregar mais produtos" at bounding box center [611, 347] width 186 height 15
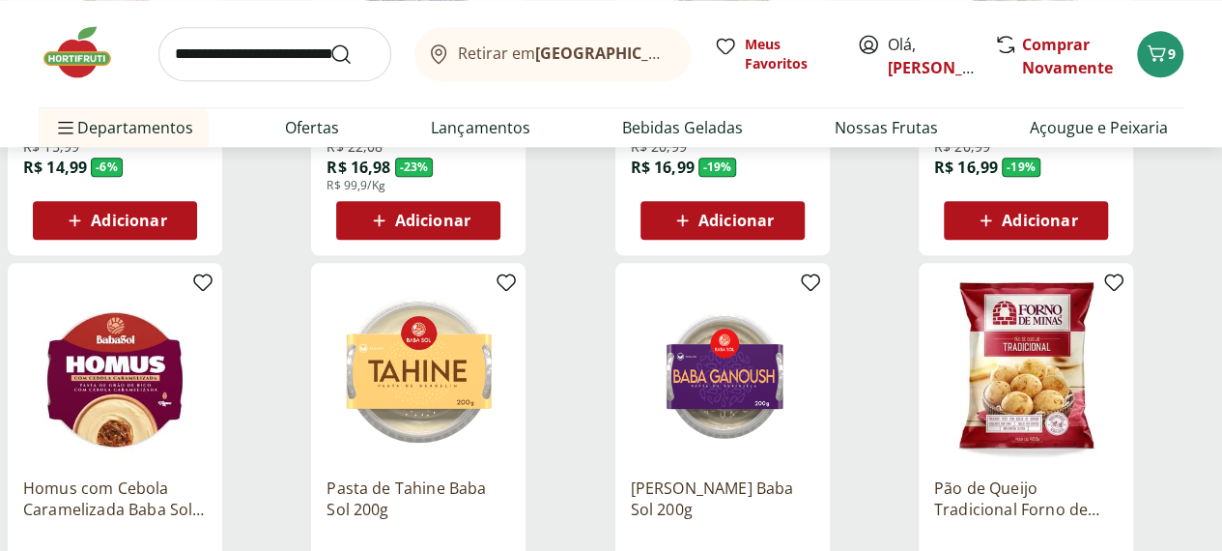
scroll to position [4829, 0]
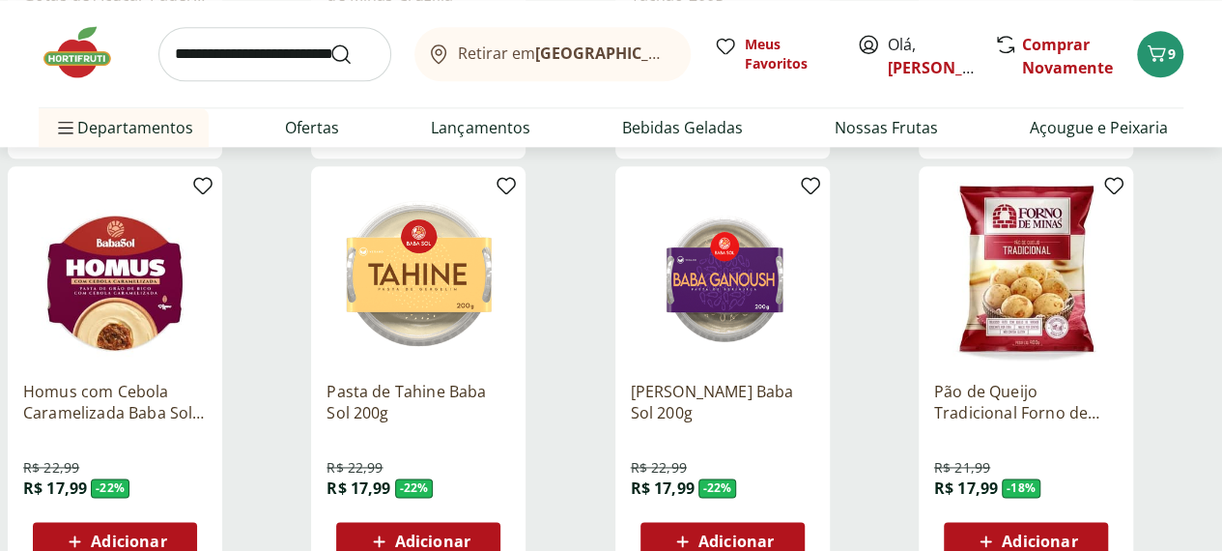
click at [166, 533] on span "Adicionar" at bounding box center [128, 540] width 75 height 15
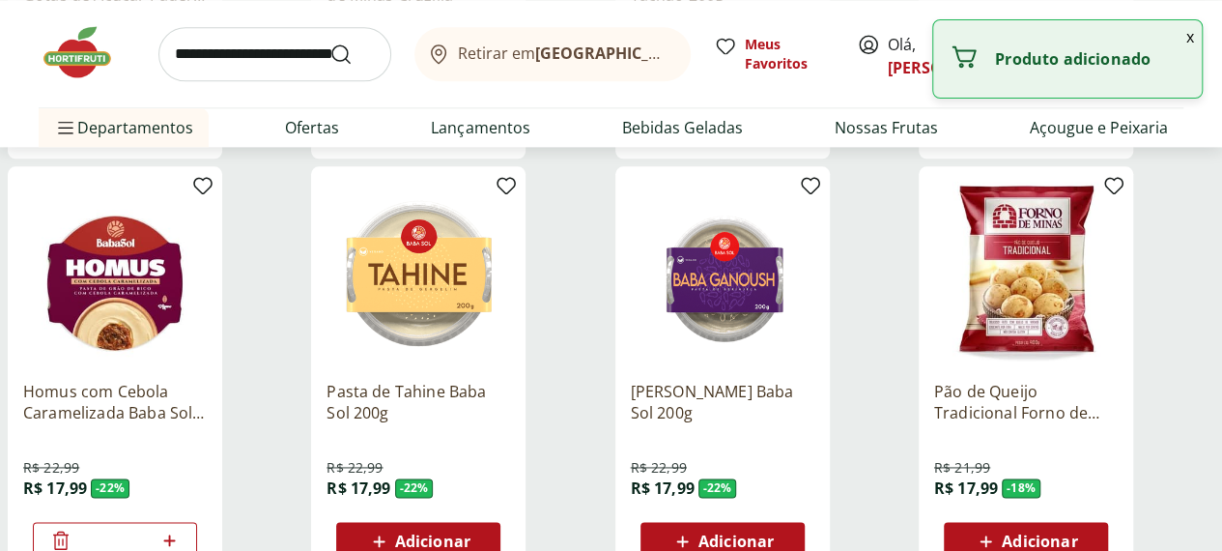
scroll to position [5023, 0]
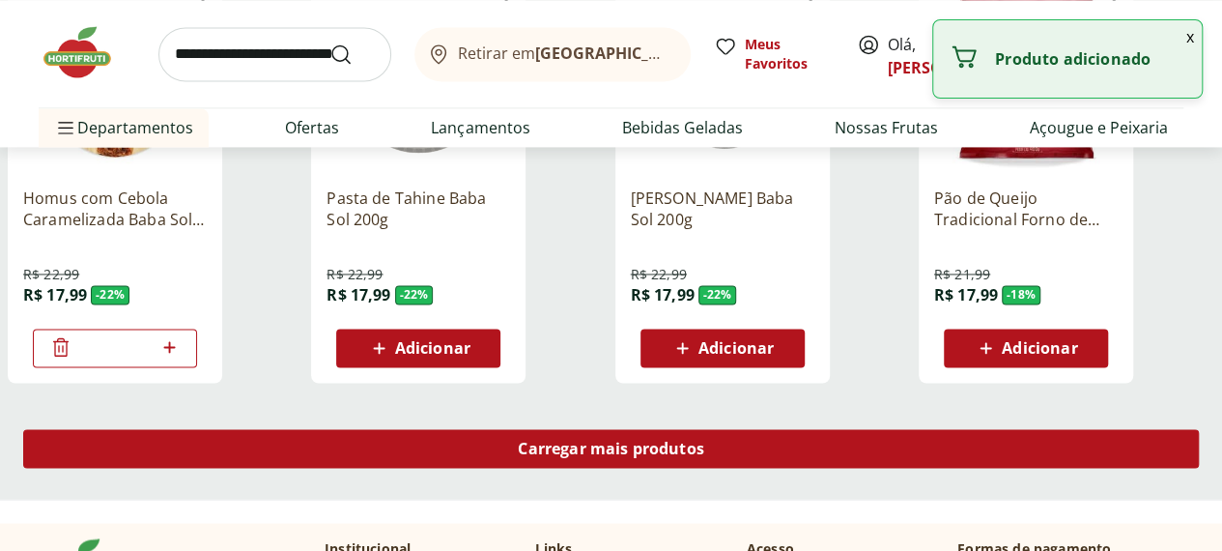
click at [704, 440] on span "Carregar mais produtos" at bounding box center [611, 447] width 186 height 15
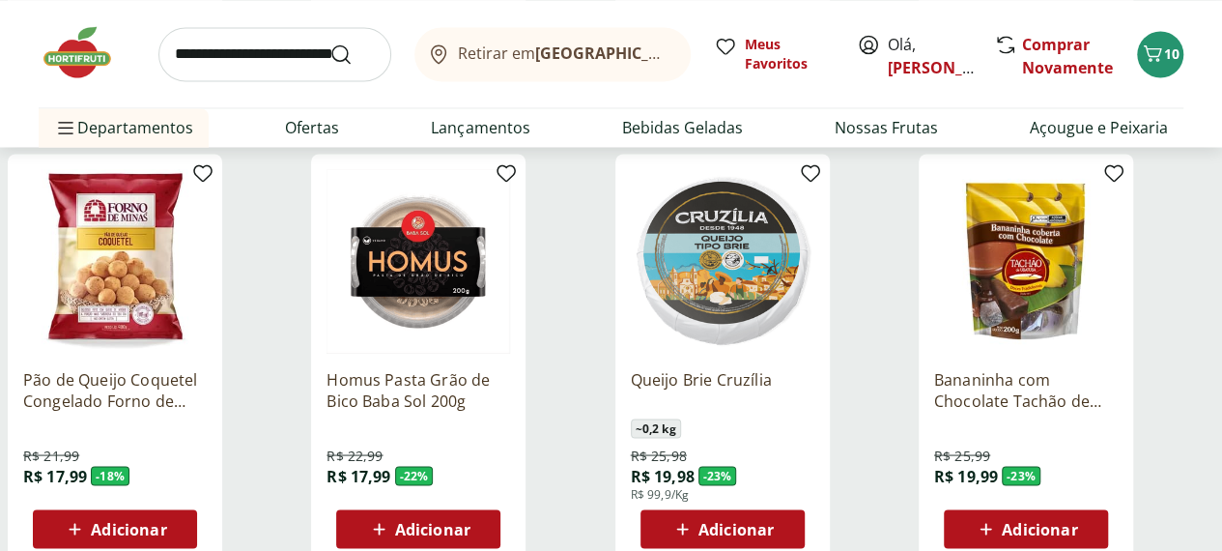
scroll to position [5312, 0]
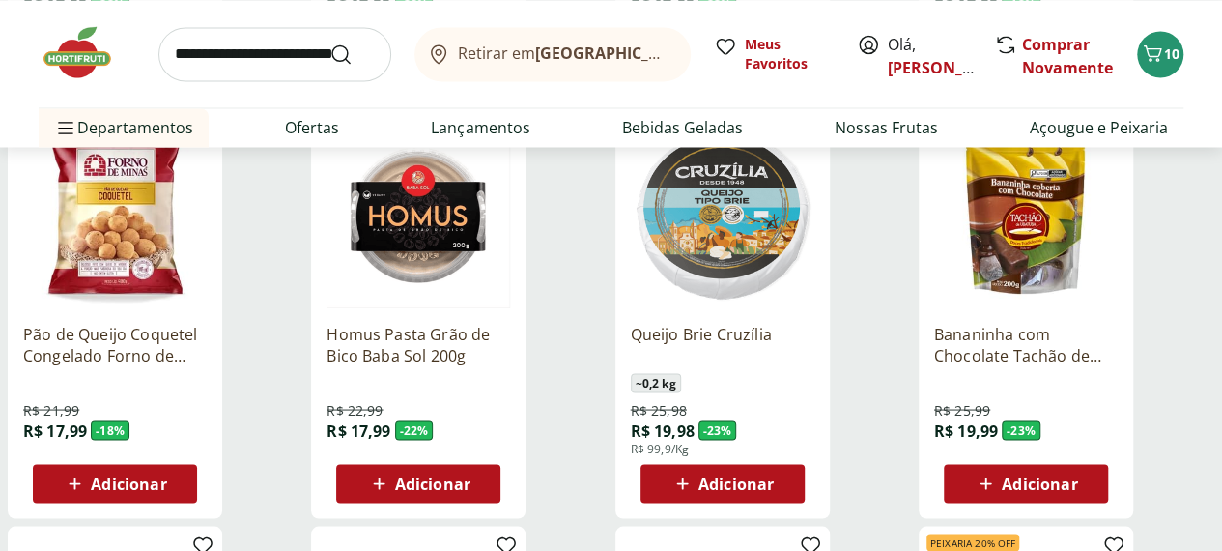
click at [470, 475] on span "Adicionar" at bounding box center [432, 482] width 75 height 15
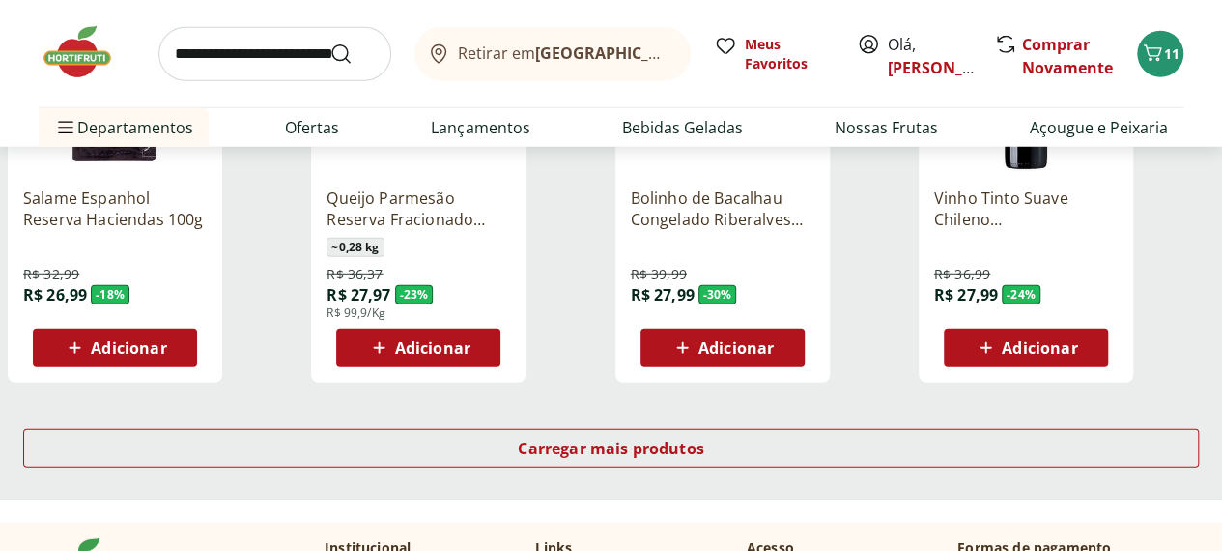
scroll to position [6375, 0]
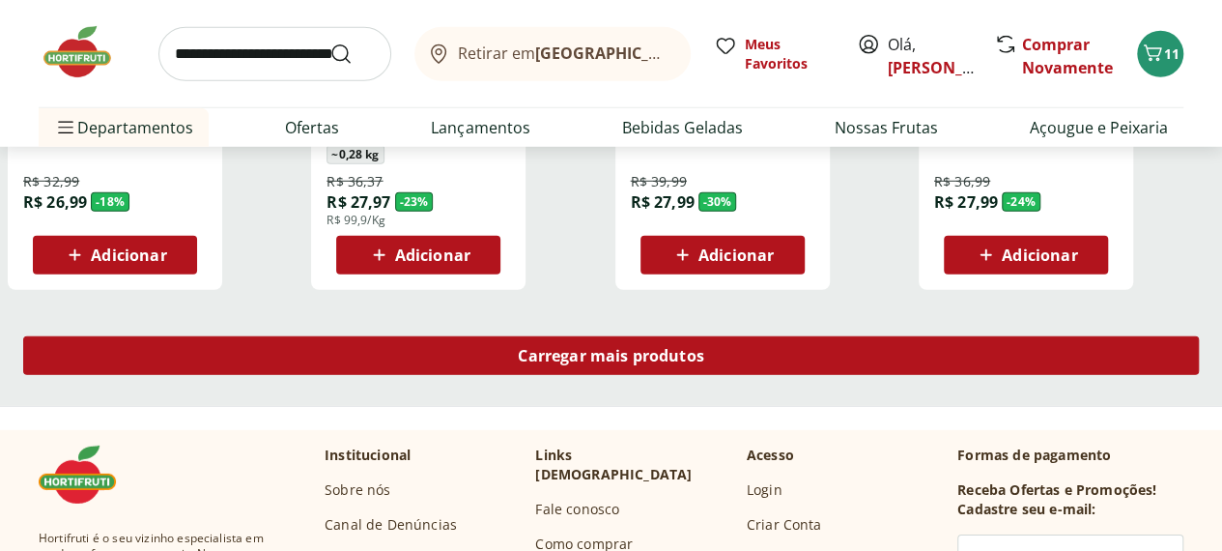
click at [717, 336] on div "Carregar mais produtos" at bounding box center [610, 355] width 1175 height 39
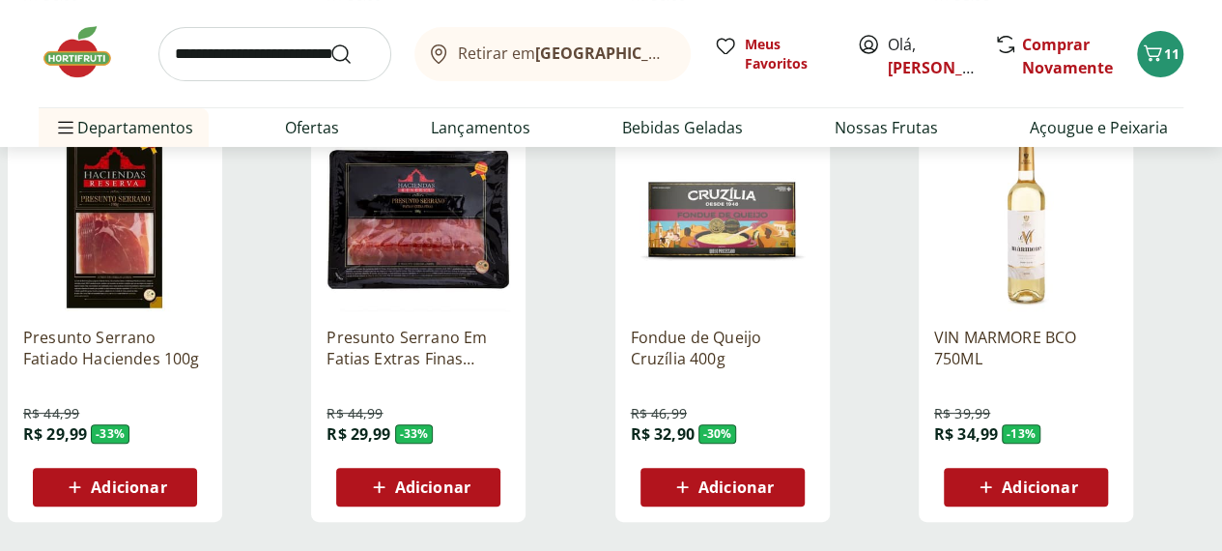
scroll to position [7437, 0]
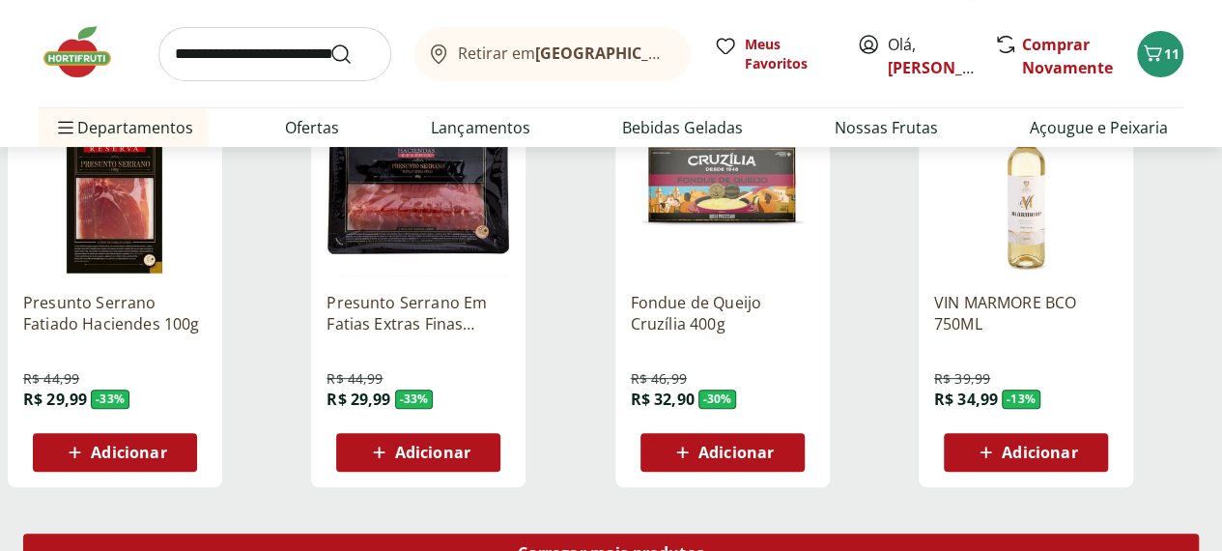
click at [704, 545] on span "Carregar mais produtos" at bounding box center [611, 552] width 186 height 15
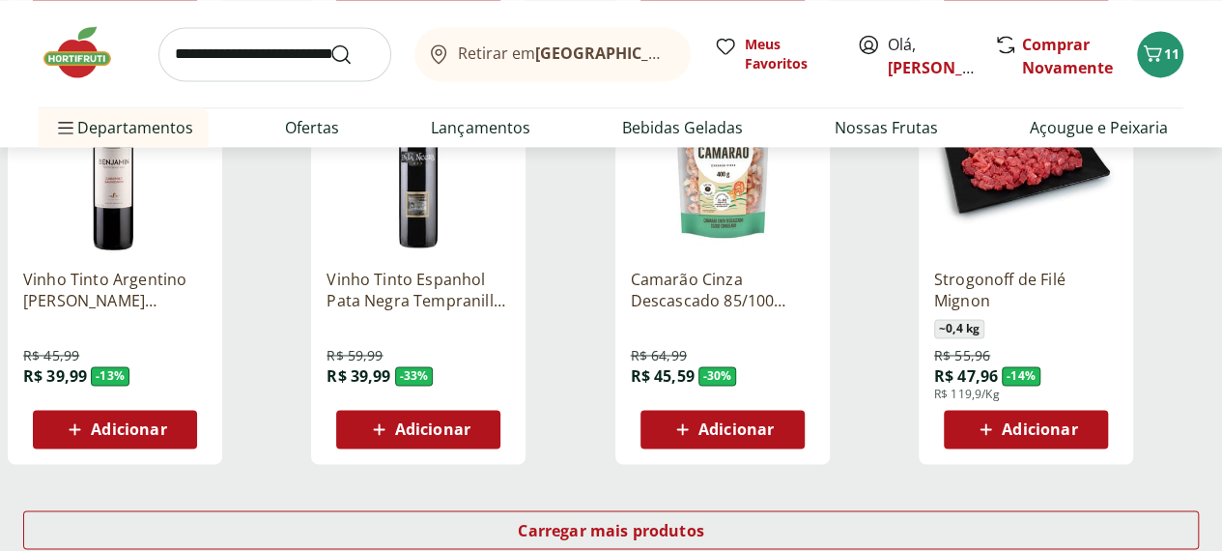
scroll to position [8790, 0]
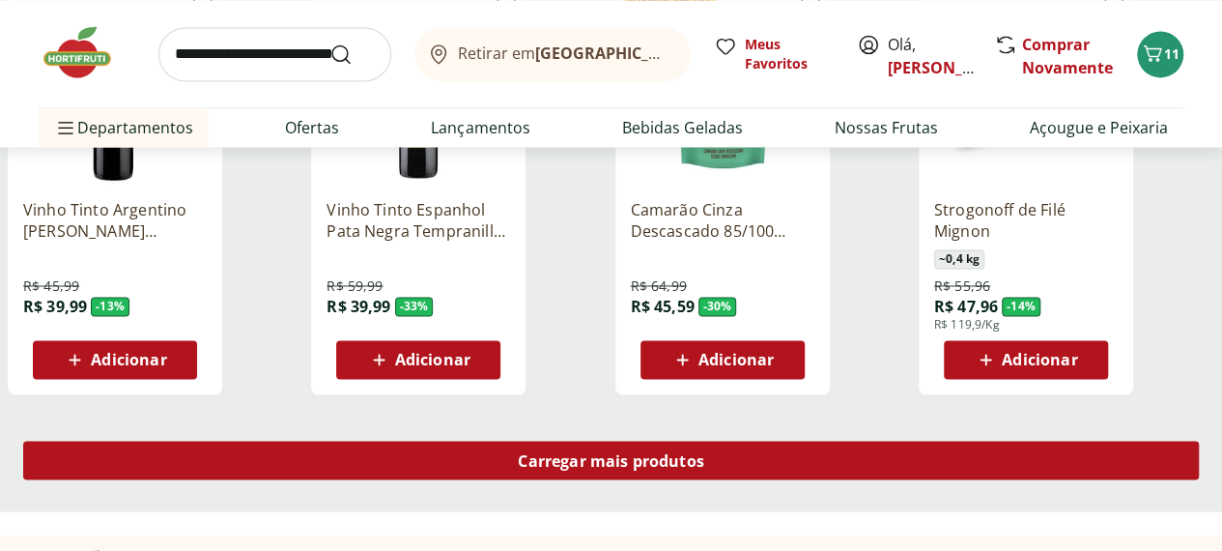
click at [704, 452] on span "Carregar mais produtos" at bounding box center [611, 459] width 186 height 15
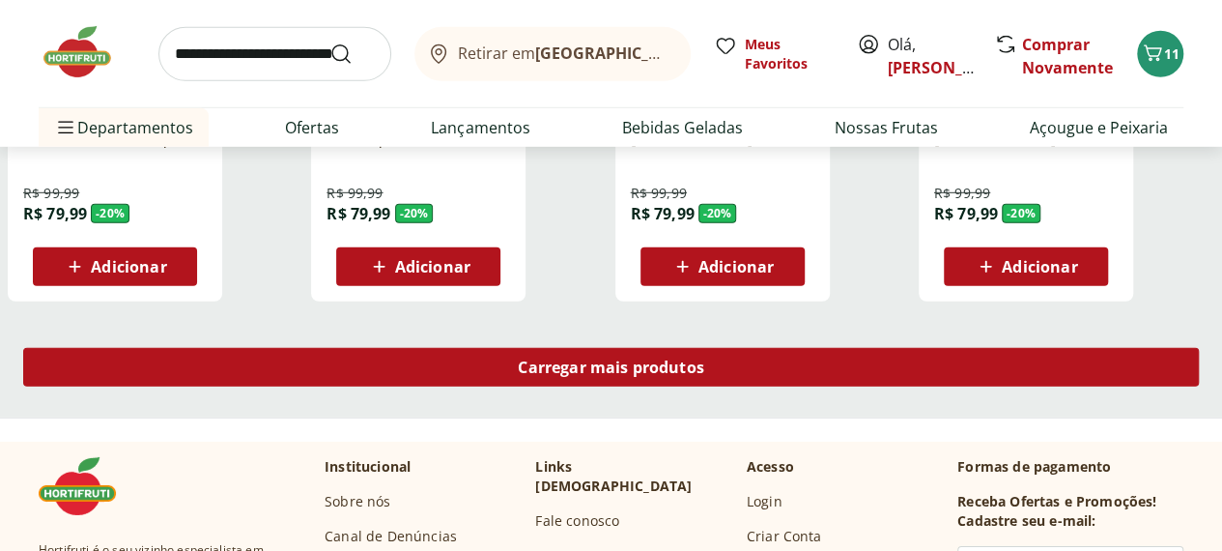
scroll to position [9755, 0]
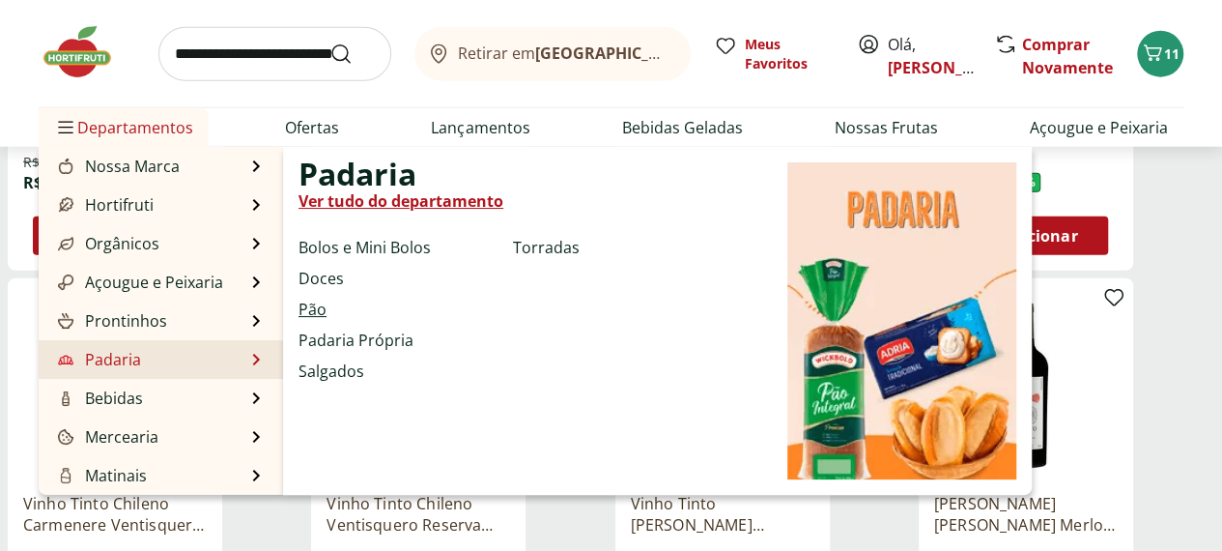
click at [323, 313] on link "Pão" at bounding box center [312, 308] width 28 height 23
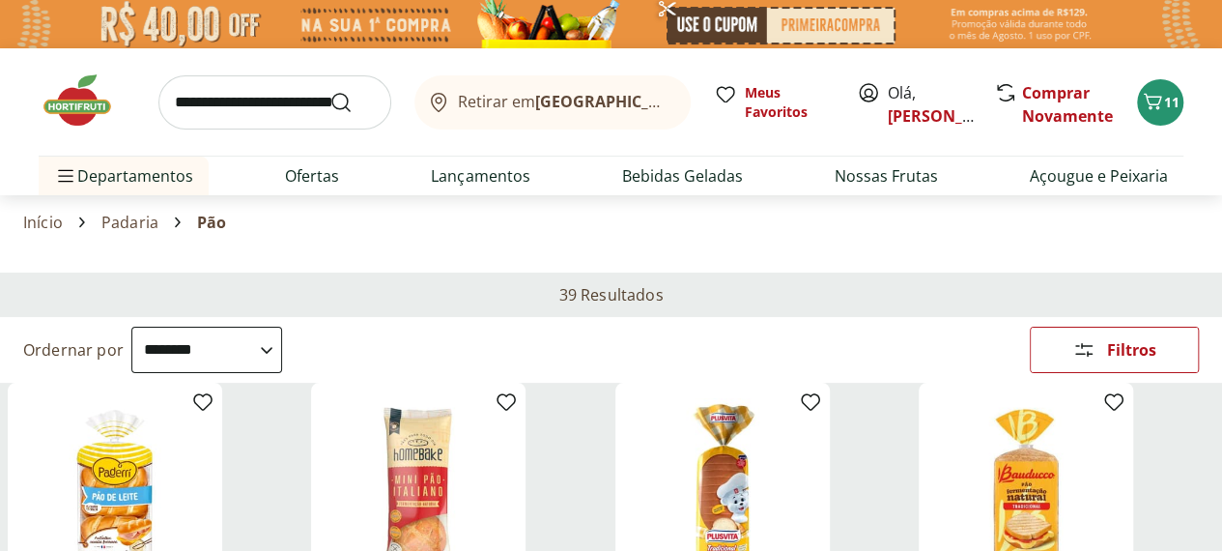
click at [282, 326] on select "**********" at bounding box center [206, 349] width 151 height 46
select select "*********"
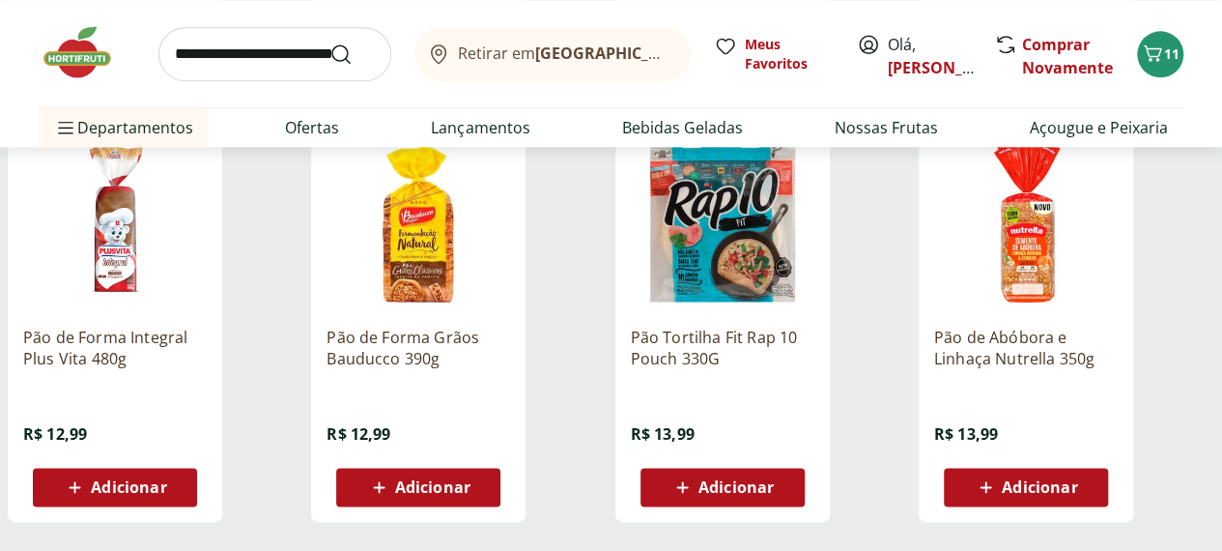
scroll to position [1159, 0]
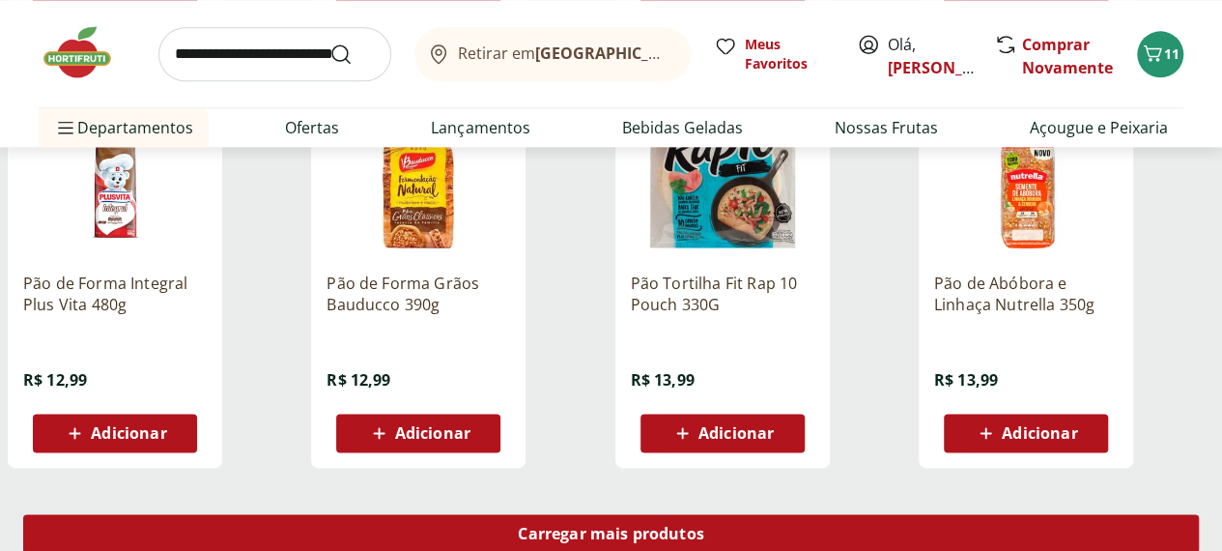
click at [793, 514] on div "Carregar mais produtos" at bounding box center [610, 533] width 1175 height 39
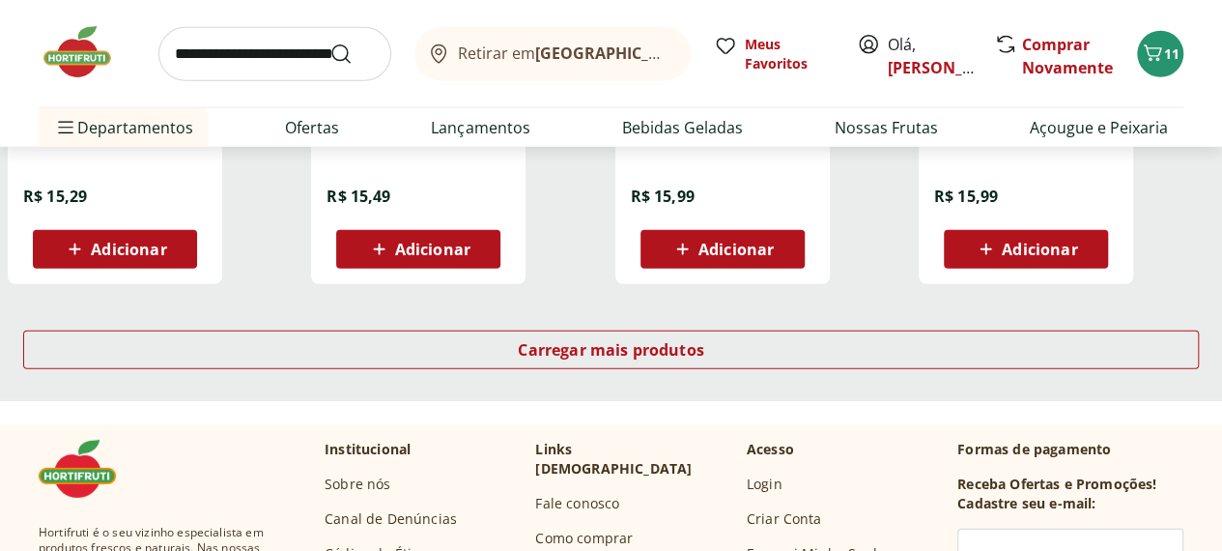
scroll to position [2608, 0]
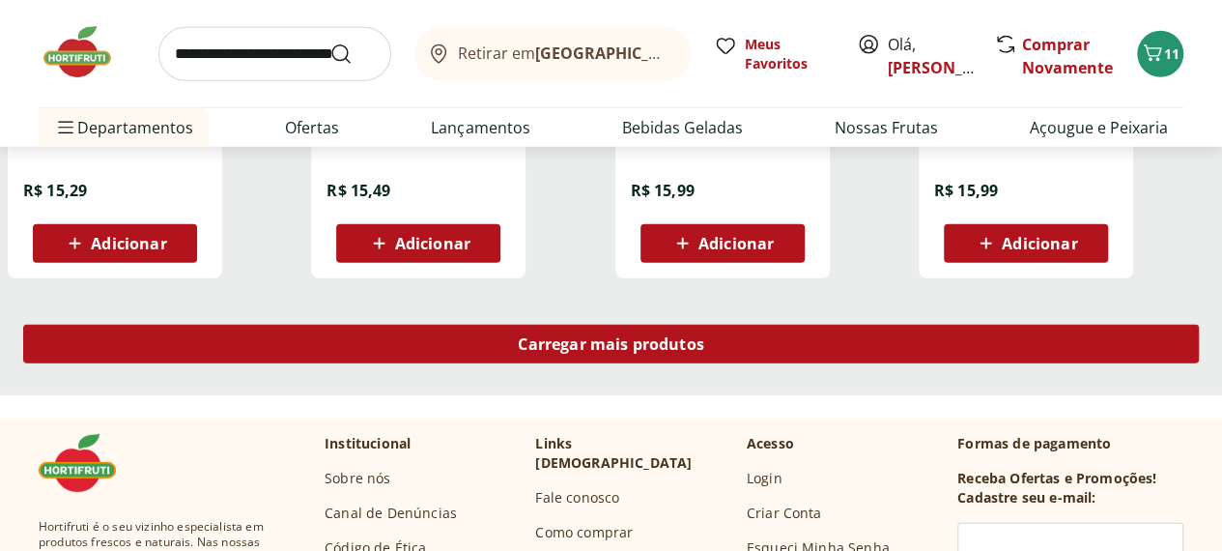
click at [774, 325] on div "Carregar mais produtos" at bounding box center [610, 344] width 1175 height 39
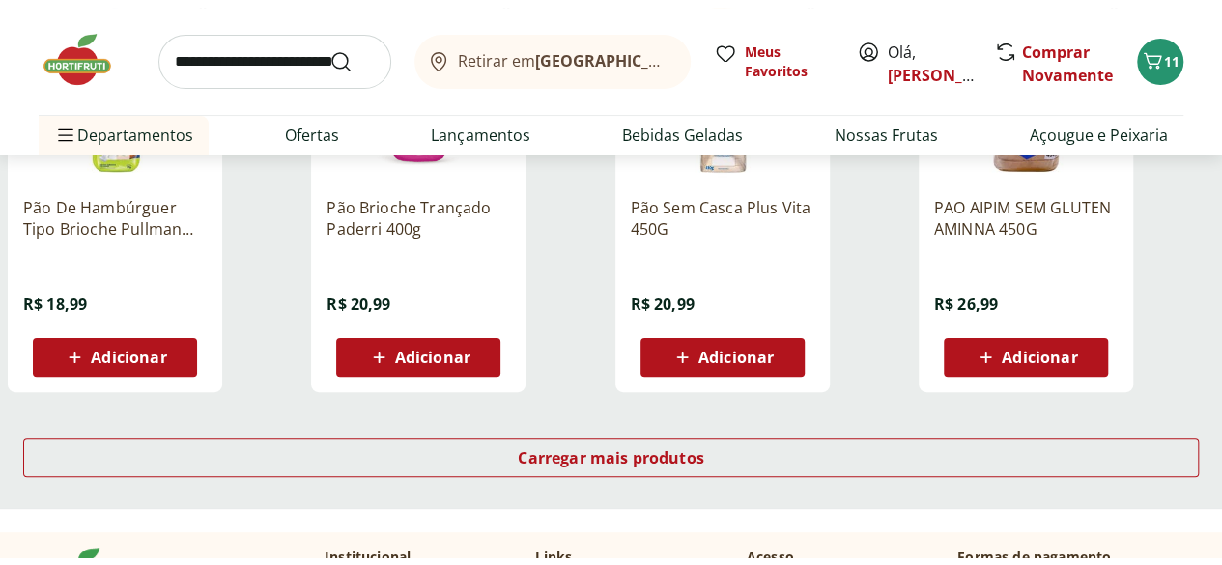
scroll to position [3767, 0]
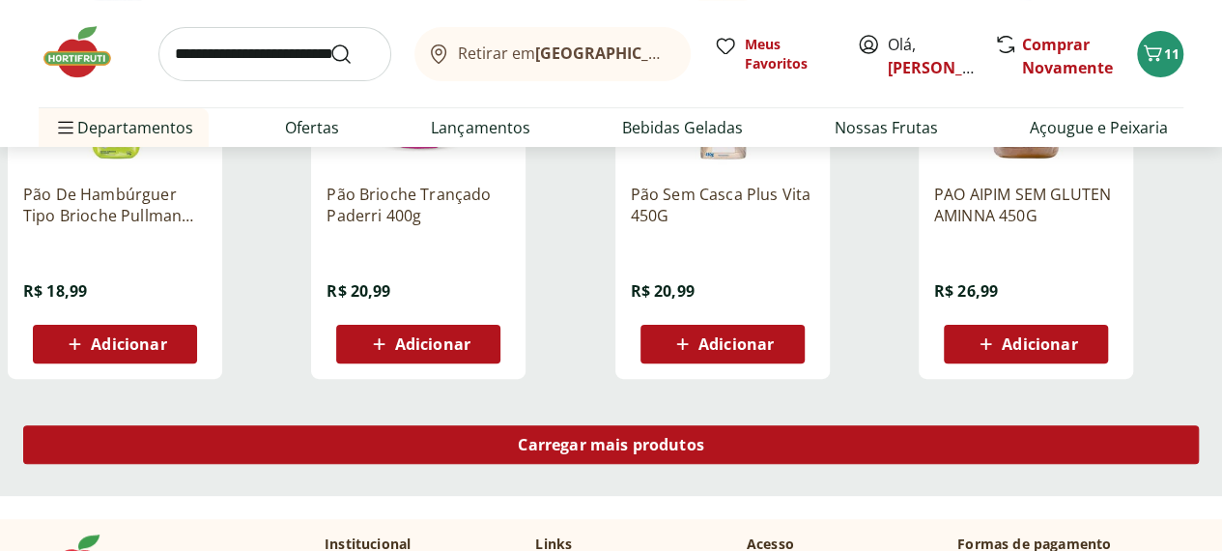
click at [704, 437] on span "Carregar mais produtos" at bounding box center [611, 444] width 186 height 15
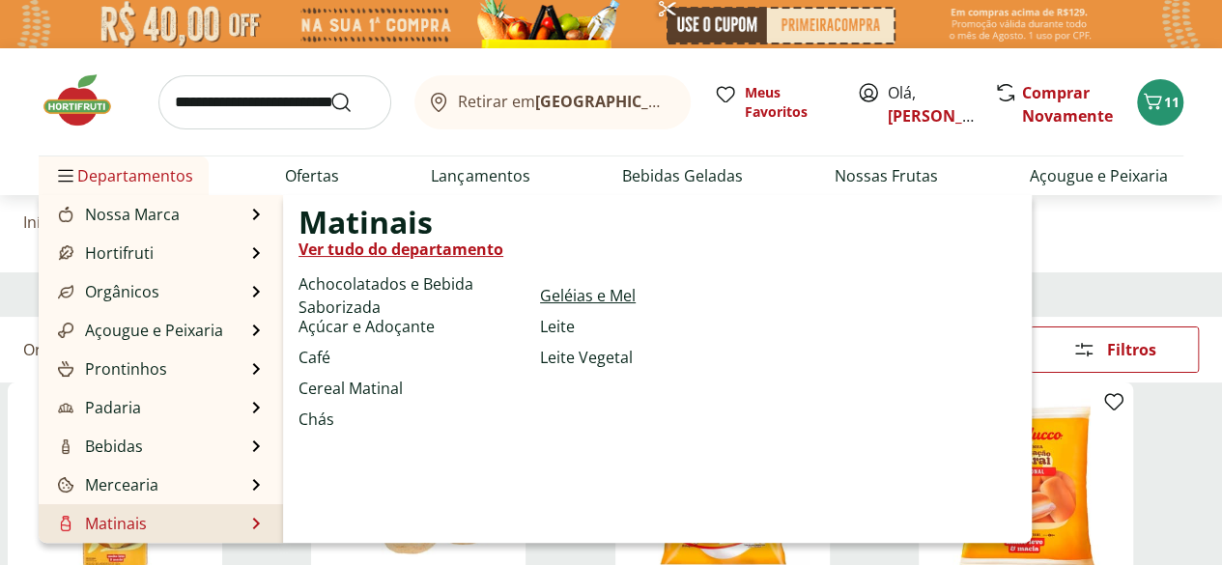
click at [597, 302] on link "Geléias e Mel" at bounding box center [588, 295] width 96 height 23
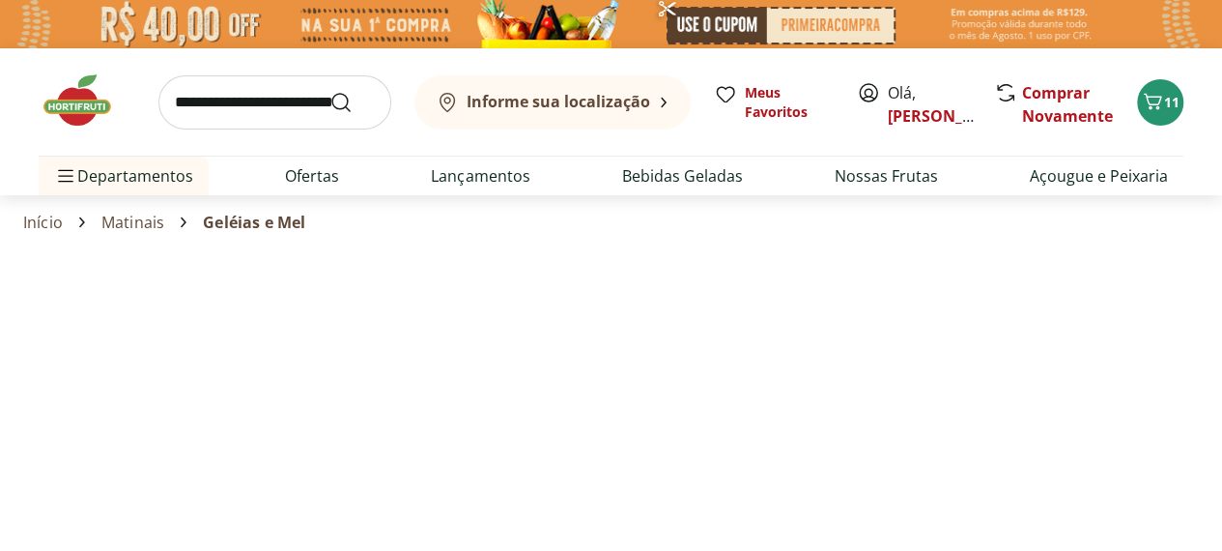
select select "**********"
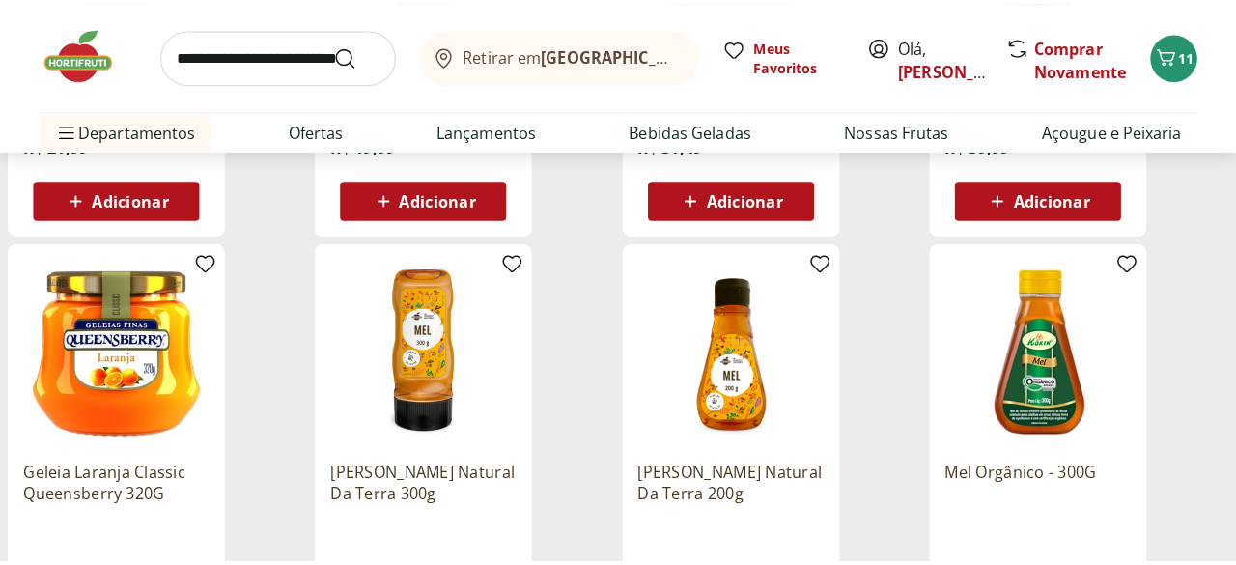
scroll to position [580, 0]
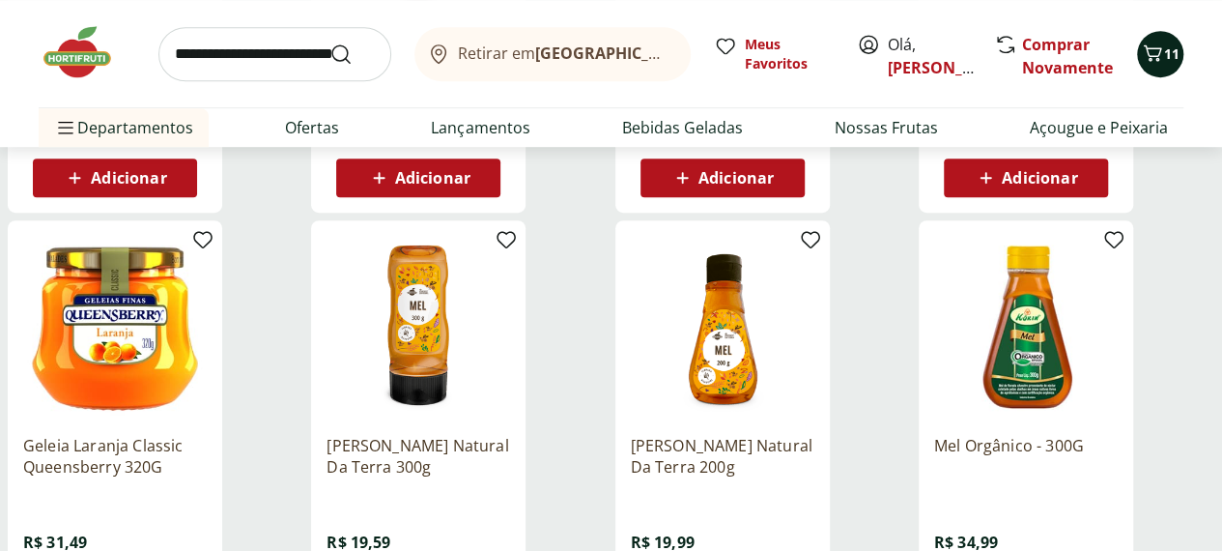
click at [1158, 60] on icon "Carrinho" at bounding box center [1152, 53] width 23 height 23
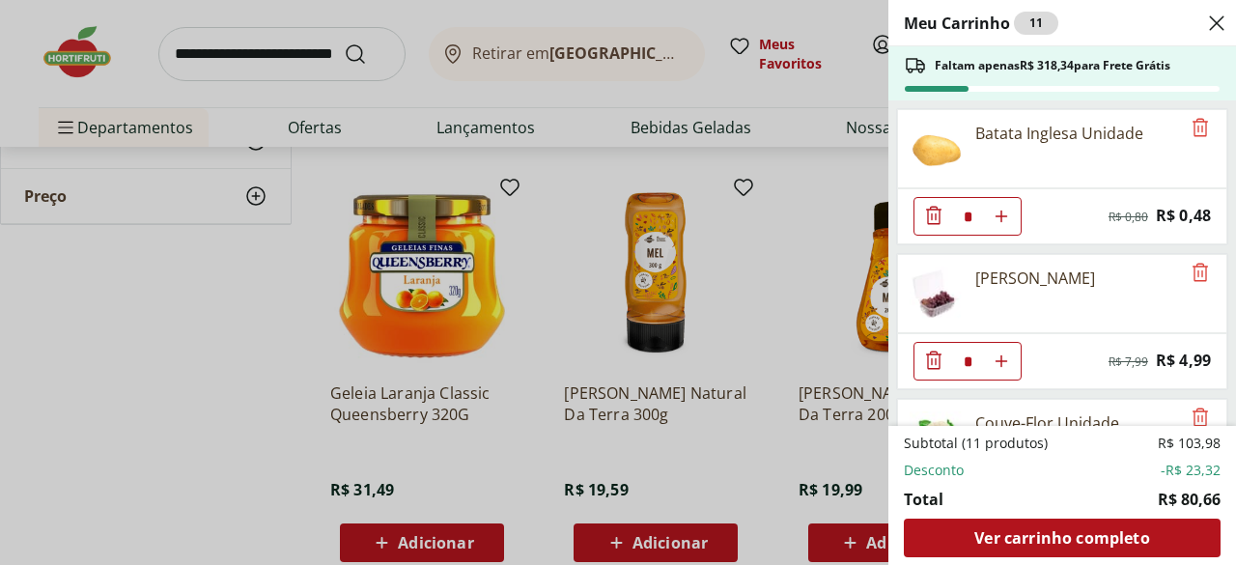
click at [1003, 212] on icon "Aumentar Quantidade" at bounding box center [1001, 216] width 15 height 15
type input "*"
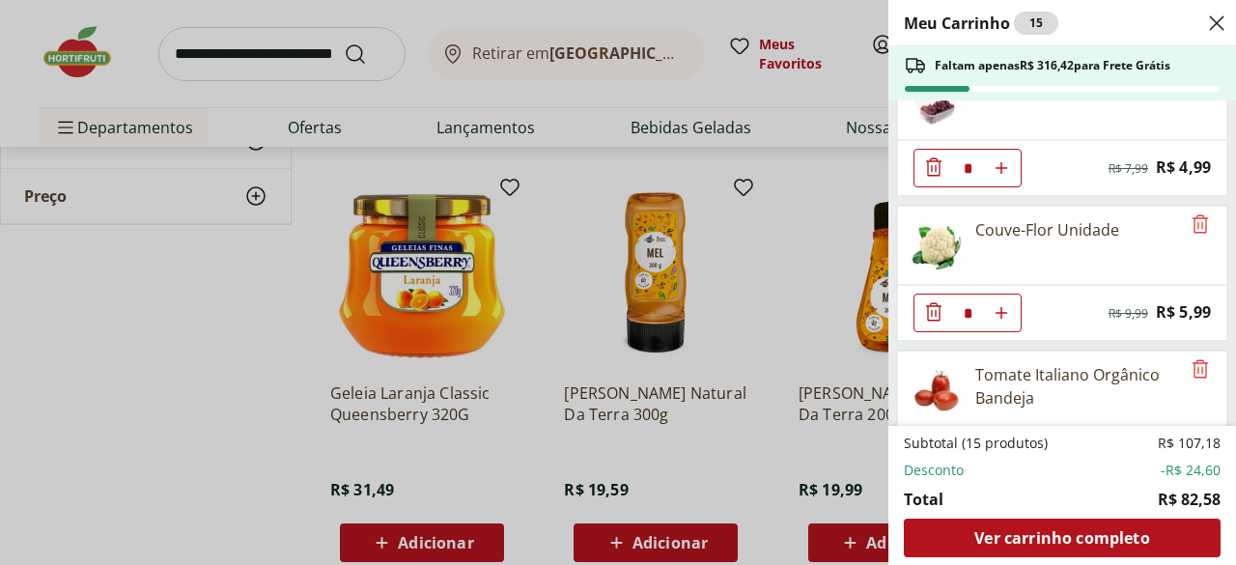
scroll to position [290, 0]
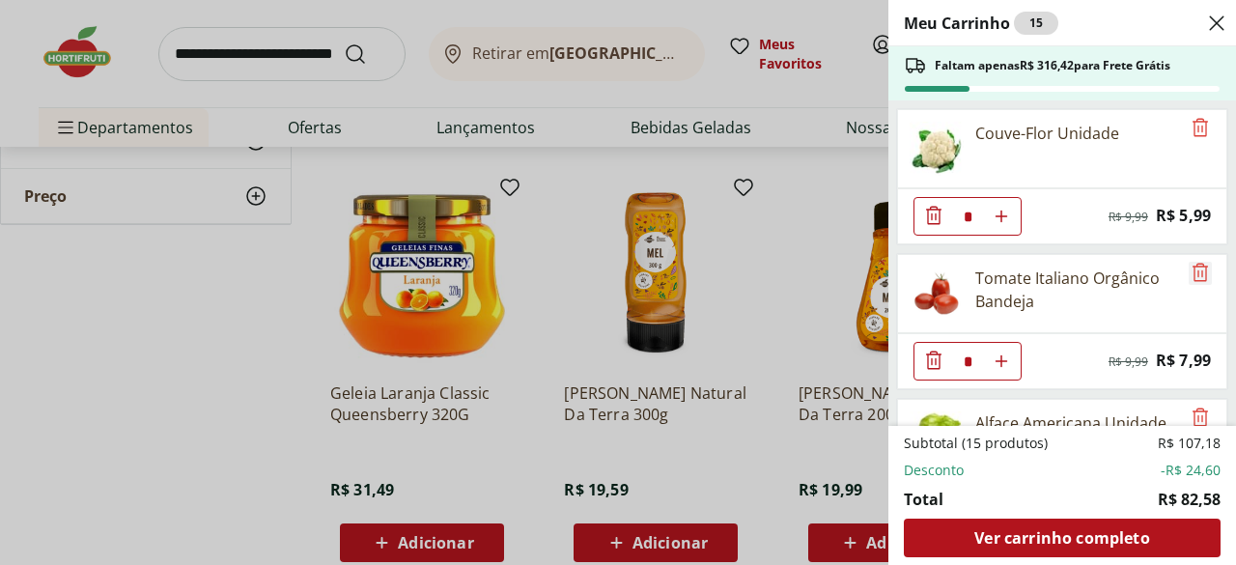
click at [1195, 269] on icon "Remove" at bounding box center [1200, 272] width 15 height 18
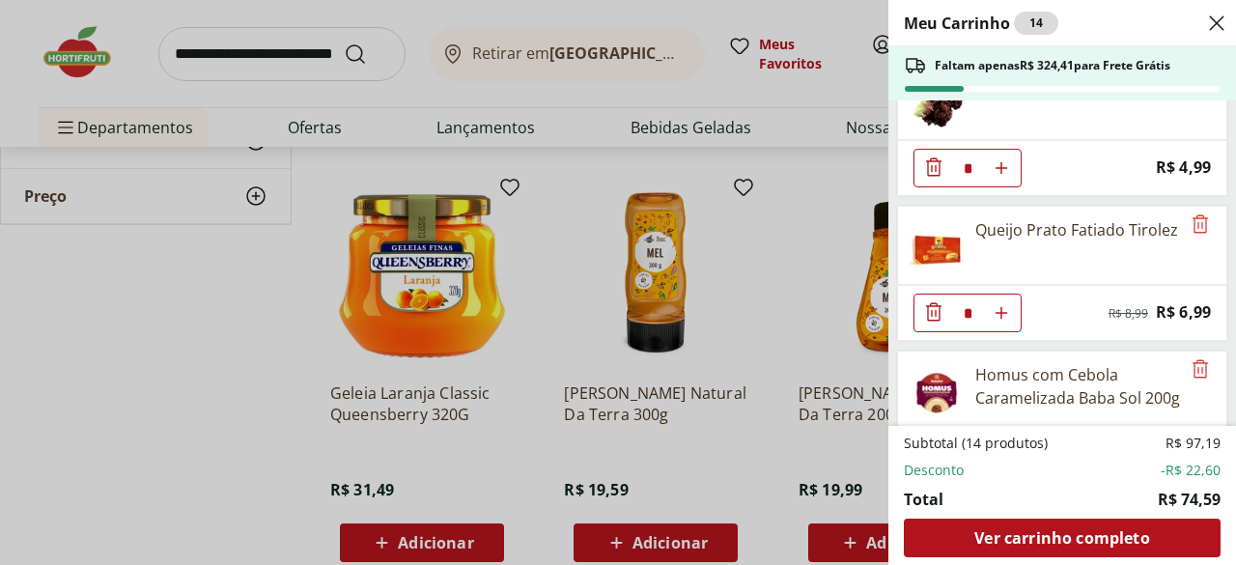
scroll to position [869, 0]
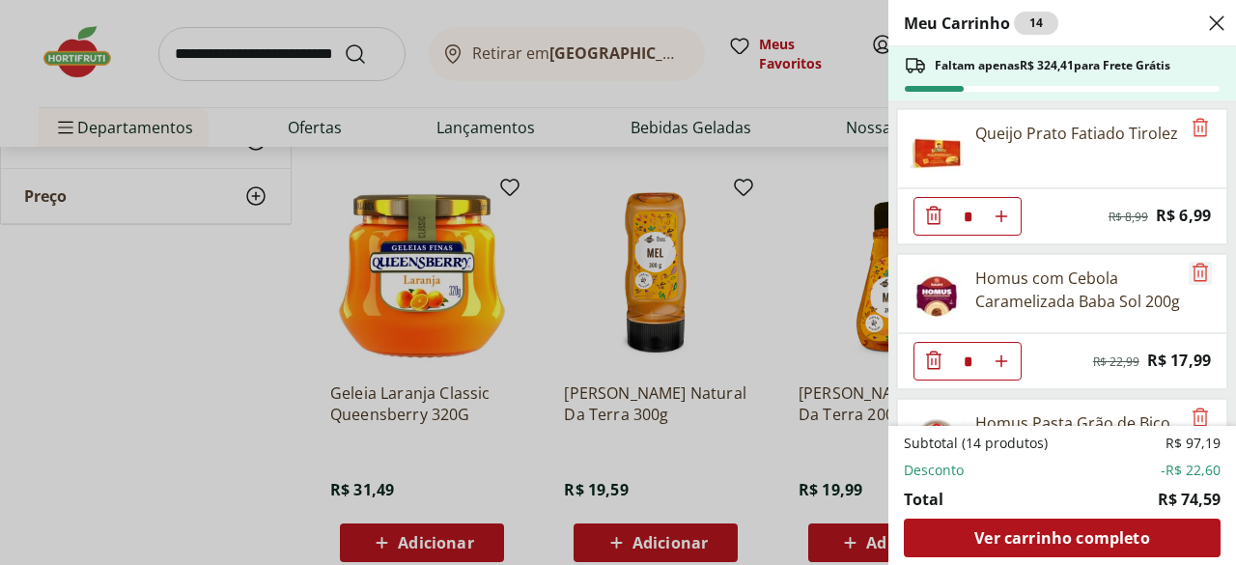
click at [1196, 266] on icon "Remove" at bounding box center [1200, 272] width 23 height 23
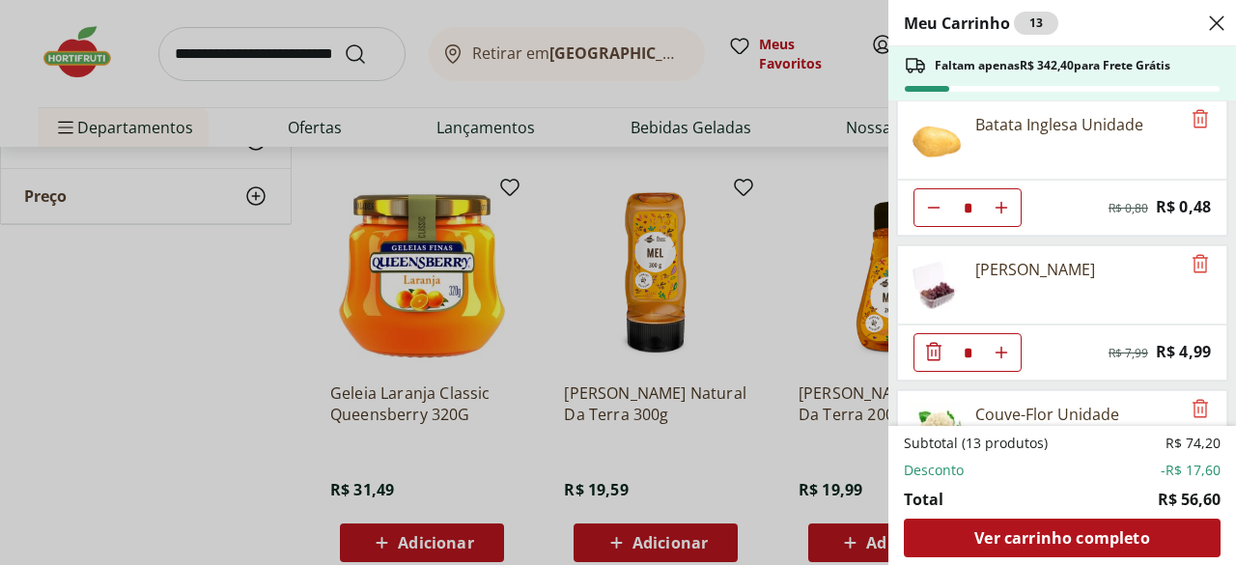
scroll to position [0, 0]
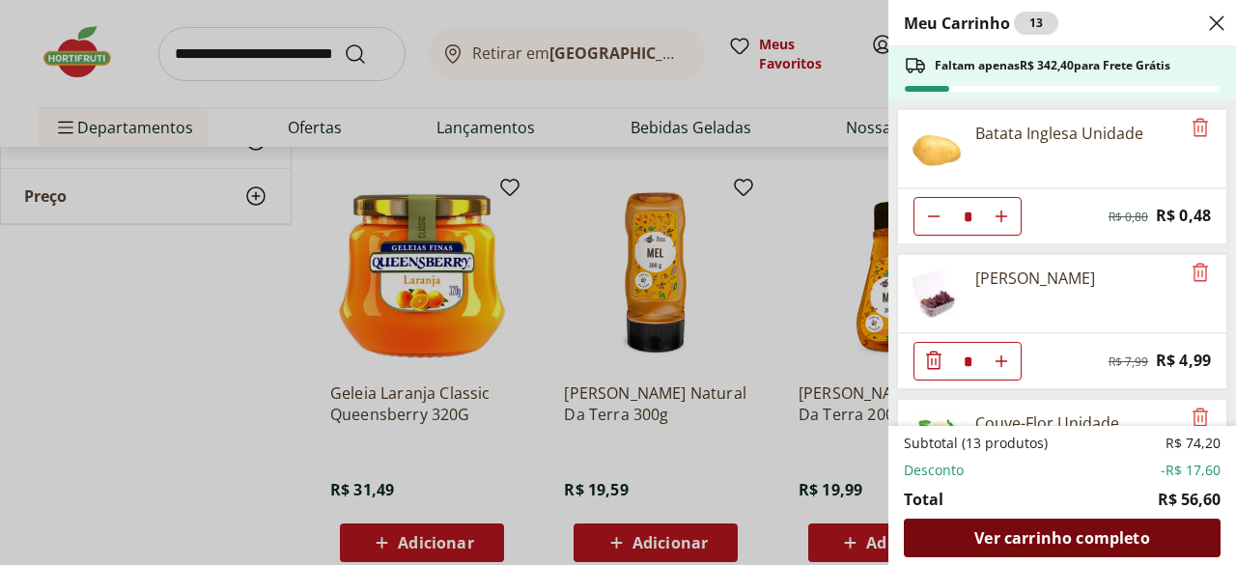
click at [1115, 542] on span "Ver carrinho completo" at bounding box center [1062, 537] width 175 height 15
